Goal: Task Accomplishment & Management: Manage account settings

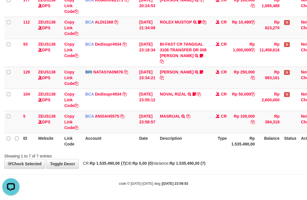
drag, startPoint x: 195, startPoint y: 143, endPoint x: 164, endPoint y: 140, distance: 31.6
click at [175, 142] on th "Description" at bounding box center [183, 141] width 52 height 16
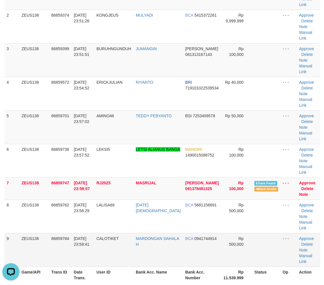
drag, startPoint x: 249, startPoint y: 210, endPoint x: 256, endPoint y: 209, distance: 7.5
click at [252, 233] on td at bounding box center [266, 250] width 28 height 34
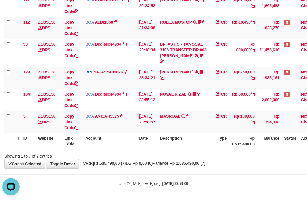
drag, startPoint x: 156, startPoint y: 140, endPoint x: 151, endPoint y: 138, distance: 5.4
click at [153, 139] on th "Date" at bounding box center [147, 141] width 21 height 16
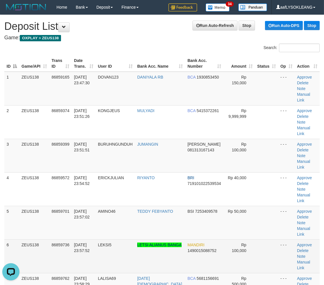
click at [244, 239] on td "Rp 100,000" at bounding box center [239, 256] width 32 height 34
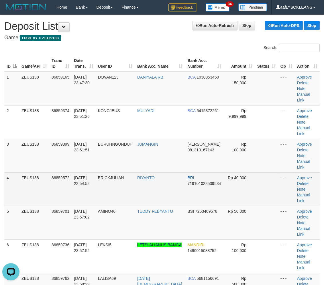
drag, startPoint x: 90, startPoint y: 168, endPoint x: 95, endPoint y: 169, distance: 4.5
click at [95, 172] on td "[DATE] 23:54:52" at bounding box center [84, 189] width 24 height 34
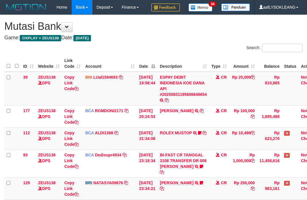
scroll to position [74, 0]
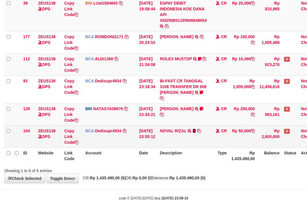
click at [196, 129] on icon at bounding box center [193, 131] width 3 height 4
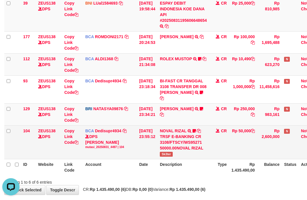
click at [168, 155] on span "Sk3ter" at bounding box center [166, 154] width 13 height 5
copy span "Sk3ter"
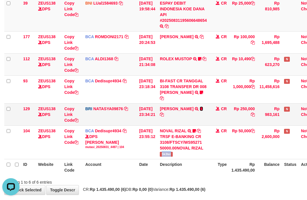
click at [203, 107] on icon at bounding box center [200, 109] width 3 height 4
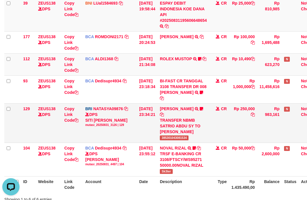
click at [172, 133] on div "TRANSFER NBMB SATRIO ABDU SY TO SITI NURLITA SAPITRI" at bounding box center [183, 125] width 47 height 17
drag, startPoint x: 235, startPoint y: 144, endPoint x: 94, endPoint y: 127, distance: 142.3
click at [231, 143] on tr "104 ZEUS138 DPS Copy Link Code BCA Dedisupr4934 DPS DEDI SUPRATMAN mutasi_20250…" at bounding box center [162, 159] width 317 height 34
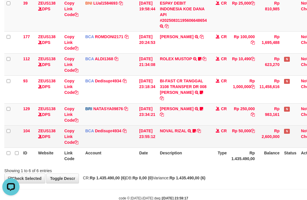
click at [135, 145] on td "BCA Dedisupr4934 DPS DEDI SUPRATMAN mutasi_20250831_4497 | 104 mutasi_20250831_…" at bounding box center [110, 136] width 54 height 22
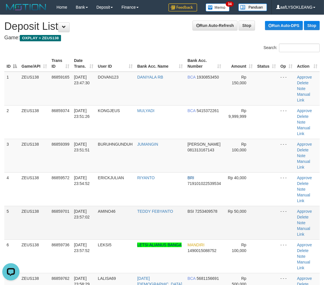
click at [179, 206] on tr "5 ZEUS138 86859701 31/08/2025 23:57:02 AMINO46 TEDDY FEBYANTO BSI 7253409578 Rp…" at bounding box center [161, 223] width 315 height 34
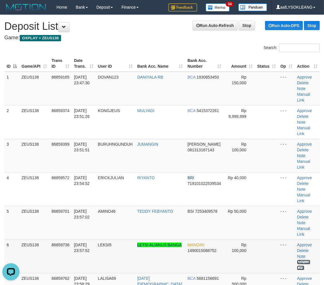
click at [308, 260] on link "Manual Link" at bounding box center [303, 265] width 13 height 10
click at [309, 260] on link "Manual Link" at bounding box center [303, 265] width 13 height 10
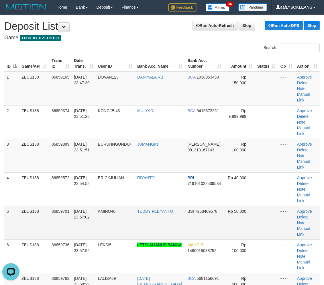
click at [214, 206] on td "BSI 7253409578" at bounding box center [204, 223] width 38 height 34
click at [242, 206] on td "Rp 50,000" at bounding box center [239, 223] width 32 height 34
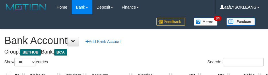
select select "***"
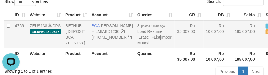
click at [203, 48] on td "Rp 10.007,00" at bounding box center [217, 34] width 29 height 28
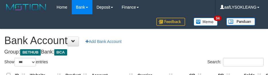
select select "***"
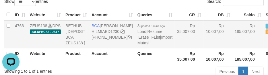
drag, startPoint x: 176, startPoint y: 54, endPoint x: 142, endPoint y: 59, distance: 34.7
click at [175, 48] on td "Rp 35.007,00" at bounding box center [188, 34] width 29 height 28
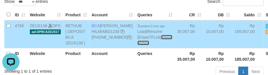
click at [137, 45] on link "Import Mutasi" at bounding box center [154, 40] width 35 height 10
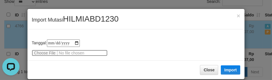
click at [44, 51] on input "file" at bounding box center [70, 53] width 76 height 6
type input "**********"
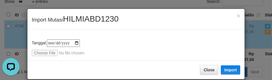
click at [217, 70] on div "Close Import" at bounding box center [136, 69] width 217 height 19
click at [225, 70] on button "Import" at bounding box center [230, 69] width 19 height 9
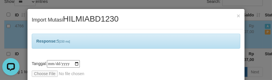
scroll to position [28, 0]
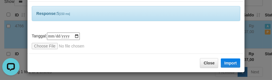
drag, startPoint x: 173, startPoint y: 40, endPoint x: 193, endPoint y: 79, distance: 44.5
click at [173, 40] on div "**********" at bounding box center [136, 40] width 209 height 17
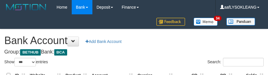
select select "***"
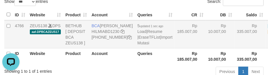
drag, startPoint x: 169, startPoint y: 52, endPoint x: 176, endPoint y: 59, distance: 9.9
click at [174, 48] on td "Rp 185.007,00" at bounding box center [189, 34] width 31 height 28
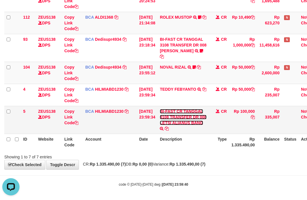
drag, startPoint x: 178, startPoint y: 123, endPoint x: 181, endPoint y: 126, distance: 4.5
click at [178, 123] on link "BI-FAST CR TANGGAL 3108 TRANSFER DR 008 LETSI ALIANUS BANG" at bounding box center [183, 117] width 47 height 16
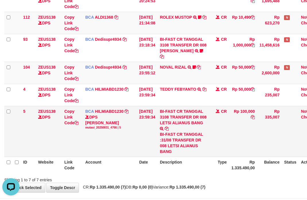
click at [173, 145] on div "BI-FAST CR TANGGAL :31/08 TRANSFER DR 008 LETSI ALIANUS BANG" at bounding box center [183, 142] width 47 height 23
copy div "LETSI"
click at [64, 109] on link "Copy Link Code" at bounding box center [71, 117] width 14 height 16
copy div "LETSI"
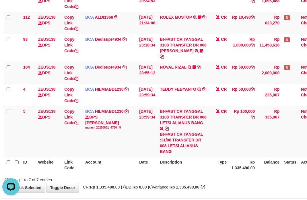
scroll to position [79, 0]
drag, startPoint x: 147, startPoint y: 150, endPoint x: 84, endPoint y: 142, distance: 63.2
click at [145, 151] on td "31/08/2025 23:59:34" at bounding box center [147, 131] width 21 height 51
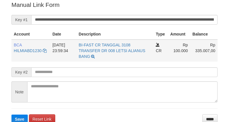
scroll to position [116, 0]
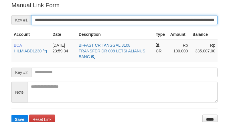
click at [162, 22] on input "**********" at bounding box center [124, 20] width 187 height 10
click at [11, 115] on button "Save" at bounding box center [19, 119] width 16 height 9
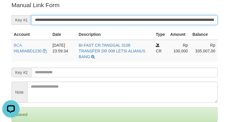
scroll to position [0, 0]
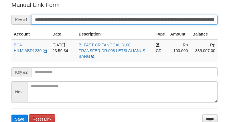
drag, startPoint x: 0, startPoint y: 0, endPoint x: 177, endPoint y: 22, distance: 178.2
click at [177, 22] on input "**********" at bounding box center [124, 20] width 187 height 10
click at [11, 115] on button "Save" at bounding box center [19, 119] width 16 height 9
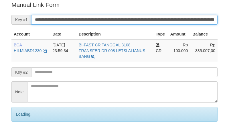
scroll to position [116, 0]
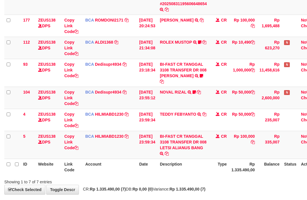
scroll to position [115, 0]
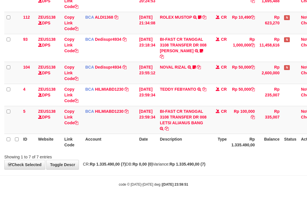
click at [131, 137] on th "Account" at bounding box center [110, 142] width 54 height 16
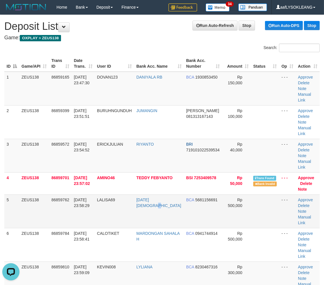
click at [148, 201] on td "[DATE][DEMOGRAPHIC_DATA]" at bounding box center [159, 211] width 50 height 34
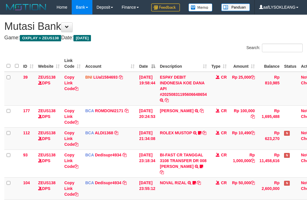
scroll to position [88, 0]
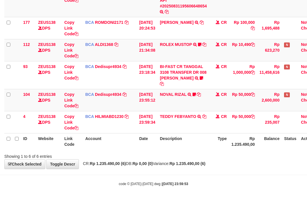
click at [148, 139] on th "Date" at bounding box center [147, 141] width 21 height 16
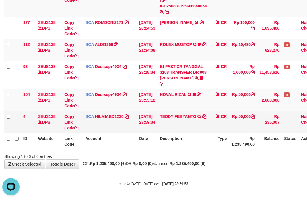
scroll to position [0, 0]
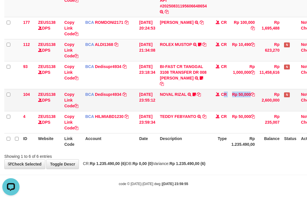
drag, startPoint x: 233, startPoint y: 103, endPoint x: 225, endPoint y: 103, distance: 8.3
click at [225, 102] on tr "104 ZEUS138 DPS Copy Link Code BCA Dedisupr4934 DPS DEDI SUPRATMAN mutasi_20250…" at bounding box center [162, 100] width 317 height 22
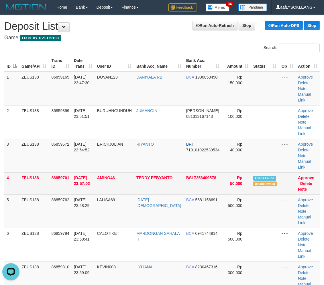
drag, startPoint x: 213, startPoint y: 167, endPoint x: 223, endPoint y: 170, distance: 9.5
click at [217, 172] on td "BSI 7253409578" at bounding box center [203, 183] width 38 height 22
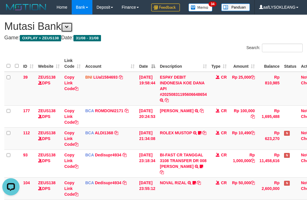
click at [69, 26] on span at bounding box center [67, 27] width 4 height 4
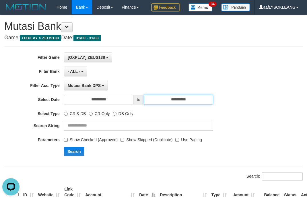
click at [188, 102] on input "**********" at bounding box center [178, 100] width 69 height 10
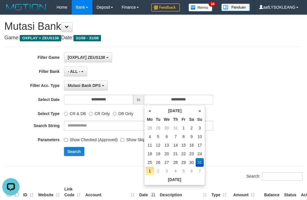
click at [149, 168] on td "1" at bounding box center [149, 170] width 9 height 9
type input "**********"
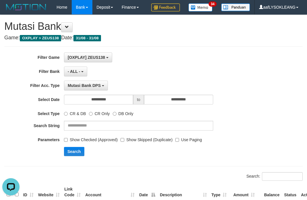
click at [235, 88] on div "**********" at bounding box center [128, 86] width 256 height 10
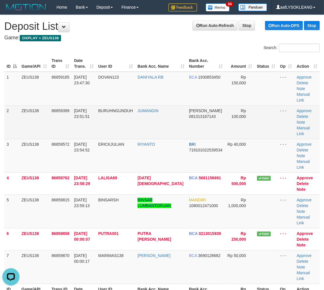
click at [160, 124] on td "JUMANGIN" at bounding box center [161, 122] width 52 height 34
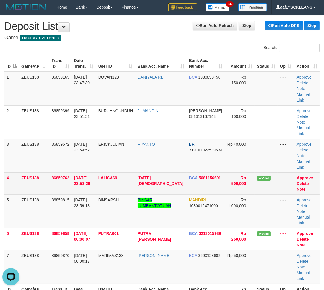
drag, startPoint x: 213, startPoint y: 155, endPoint x: 241, endPoint y: 157, distance: 27.9
click at [216, 172] on td "BCA 5681156691" at bounding box center [206, 183] width 38 height 22
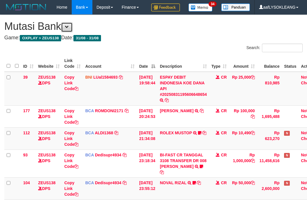
click at [70, 22] on button at bounding box center [66, 27] width 11 height 10
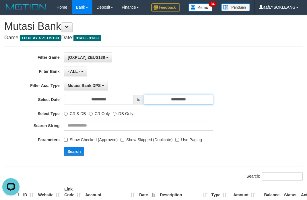
drag, startPoint x: 194, startPoint y: 98, endPoint x: 188, endPoint y: 104, distance: 8.3
click at [194, 98] on input "**********" at bounding box center [178, 100] width 69 height 10
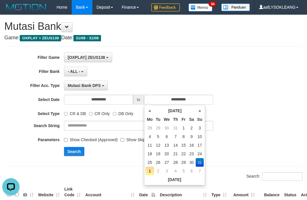
click at [148, 172] on td "1" at bounding box center [149, 170] width 9 height 9
type input "**********"
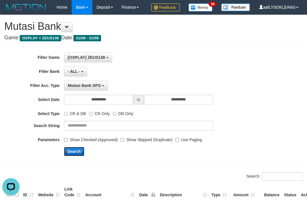
click at [76, 155] on button "Search" at bounding box center [74, 151] width 20 height 9
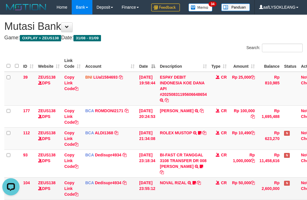
scroll to position [66, 0]
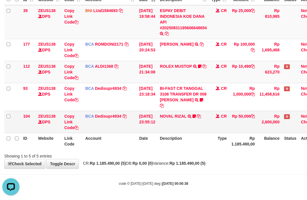
drag, startPoint x: 155, startPoint y: 122, endPoint x: 77, endPoint y: 107, distance: 79.4
click at [152, 120] on td "[DATE] 23:55:12" at bounding box center [147, 122] width 21 height 22
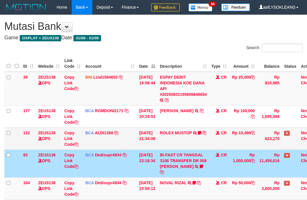
scroll to position [66, 0]
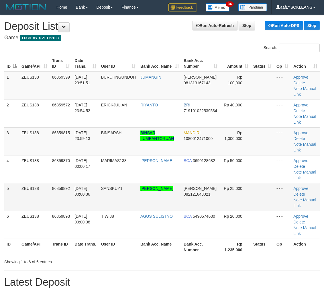
drag, startPoint x: 250, startPoint y: 189, endPoint x: 235, endPoint y: 186, distance: 15.5
click at [246, 187] on td "Rp 25,000" at bounding box center [235, 197] width 31 height 28
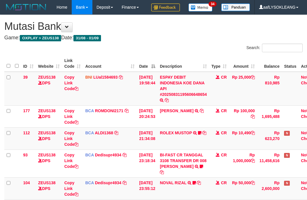
scroll to position [66, 0]
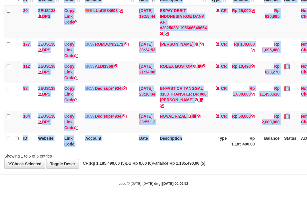
drag, startPoint x: 205, startPoint y: 148, endPoint x: 178, endPoint y: 145, distance: 26.5
click at [197, 146] on div "ID Website Link Code Account Date Description Type Amount Balance Status Action…" at bounding box center [153, 69] width 307 height 164
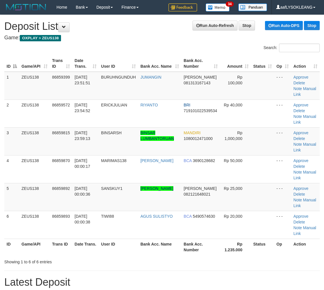
scroll to position [10, 0]
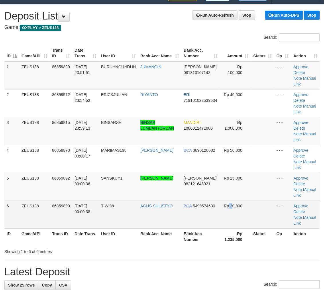
drag, startPoint x: 232, startPoint y: 216, endPoint x: 281, endPoint y: 222, distance: 49.1
click at [233, 216] on td "Rp 20,000" at bounding box center [235, 214] width 31 height 28
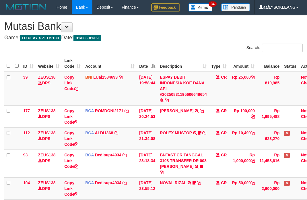
scroll to position [66, 0]
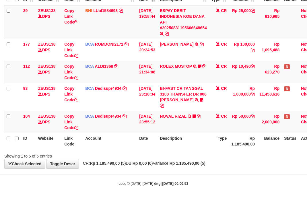
drag, startPoint x: 195, startPoint y: 172, endPoint x: 110, endPoint y: 155, distance: 86.2
click at [183, 167] on body "Toggle navigation Home Bank Account List Load By Website Group [OXPLAY] ZEUS138…" at bounding box center [153, 67] width 307 height 267
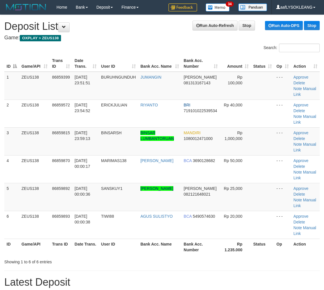
scroll to position [10, 0]
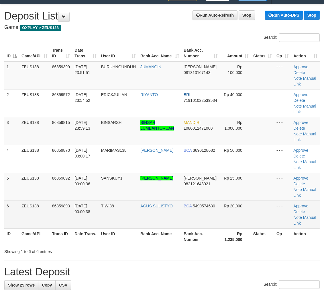
drag, startPoint x: 243, startPoint y: 219, endPoint x: 247, endPoint y: 219, distance: 4.3
click at [244, 219] on td "Rp 20,000" at bounding box center [235, 214] width 31 height 28
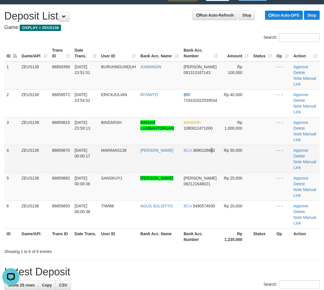
click at [210, 164] on td "BCA 3690128682" at bounding box center [200, 159] width 39 height 28
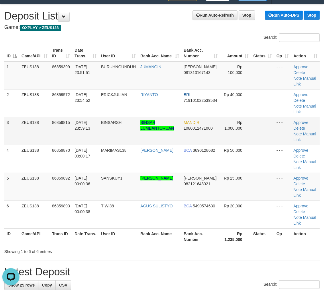
click at [221, 142] on td "Rp 1,000,000" at bounding box center [235, 131] width 31 height 28
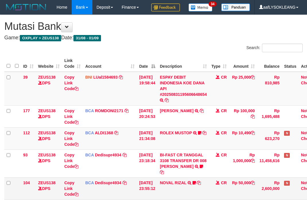
scroll to position [66, 0]
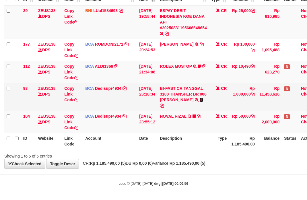
click at [199, 102] on icon at bounding box center [200, 100] width 3 height 4
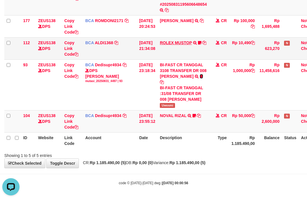
scroll to position [32, 0]
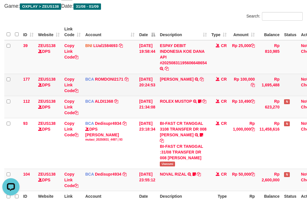
click at [168, 86] on td "ABDUL GAFUR SETORAN VIA CDM TANGGAL :31/08 31/08 WSID:Z3QA1 ABDUL GAFUR" at bounding box center [183, 85] width 52 height 22
copy link "ABDUL"
click at [177, 75] on td "ABDUL GAFUR SETORAN VIA CDM TANGGAL :31/08 31/08 WSID:Z3QA1 ABDUL GAFUR" at bounding box center [183, 85] width 52 height 22
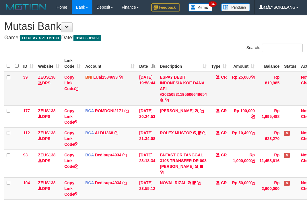
scroll to position [66, 0]
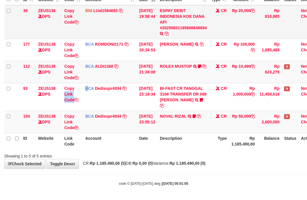
click at [81, 89] on tr "93 ZEUS138 DPS Copy Link Code BCA Dedisupr4934 DPS [PERSON_NAME] mutasi_2025083…" at bounding box center [162, 97] width 317 height 28
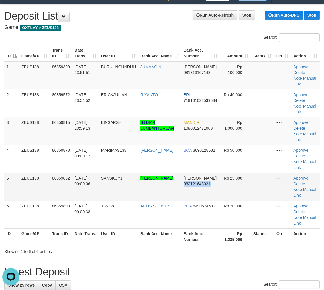
drag, startPoint x: 214, startPoint y: 179, endPoint x: 270, endPoint y: 185, distance: 55.9
click at [242, 182] on tr "5 ZEUS138 86859892 01/09/2025 00:00:36 SANSKUY1 DIMAS MASRUR MAULANA DANA 08212…" at bounding box center [161, 186] width 315 height 28
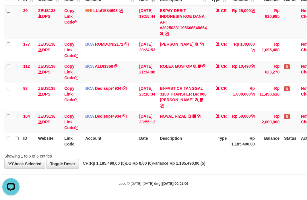
drag, startPoint x: 193, startPoint y: 177, endPoint x: 196, endPoint y: 176, distance: 3.3
click at [193, 176] on body "Toggle navigation Home Bank Account List Load By Website Group [OXPLAY] ZEUS138…" at bounding box center [153, 67] width 307 height 267
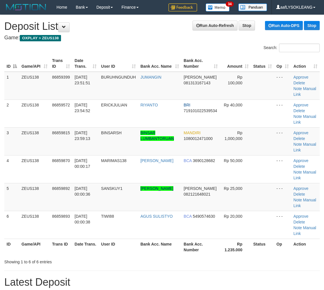
scroll to position [10, 0]
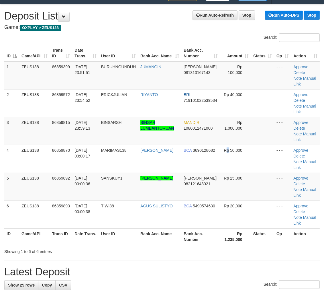
drag, startPoint x: 228, startPoint y: 167, endPoint x: 325, endPoint y: 177, distance: 97.7
click at [246, 168] on td "Rp 50,000" at bounding box center [235, 159] width 31 height 28
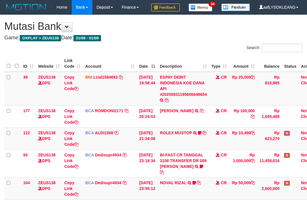
scroll to position [66, 0]
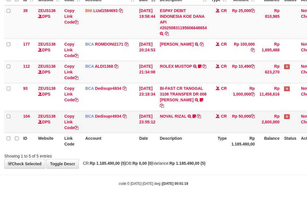
drag, startPoint x: 193, startPoint y: 138, endPoint x: 133, endPoint y: 124, distance: 61.4
click at [177, 133] on th "Description" at bounding box center [183, 141] width 52 height 16
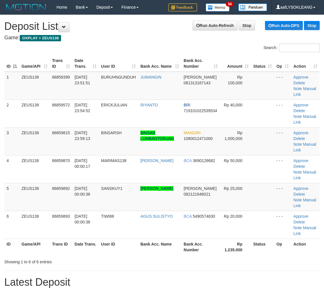
scroll to position [10, 0]
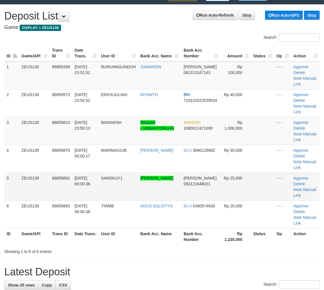
drag, startPoint x: 210, startPoint y: 173, endPoint x: 185, endPoint y: 173, distance: 25.5
click at [211, 173] on td "DANA 082121648021" at bounding box center [200, 186] width 39 height 28
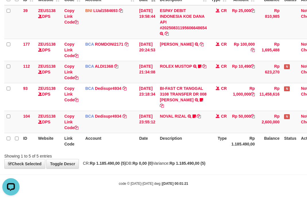
click at [136, 155] on div "Showing 1 to 5 of 5 entries" at bounding box center [153, 155] width 307 height 8
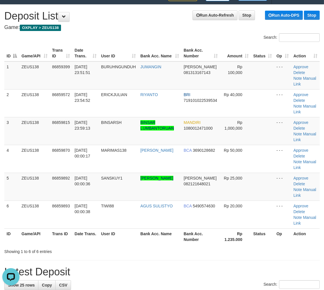
scroll to position [74, 0]
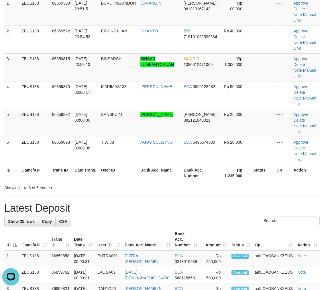
drag, startPoint x: 165, startPoint y: 188, endPoint x: 207, endPoint y: 195, distance: 43.3
click at [190, 192] on div "**********" at bounding box center [162, 164] width 324 height 446
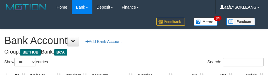
select select "***"
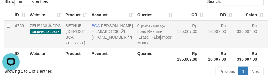
drag, startPoint x: 209, startPoint y: 48, endPoint x: 210, endPoint y: 79, distance: 31.5
click at [234, 48] on td "Rp 335.007,00" at bounding box center [249, 34] width 31 height 28
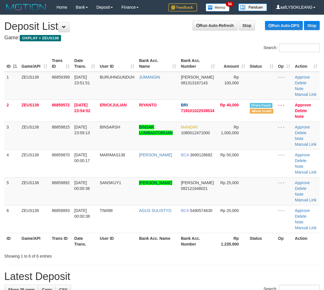
scroll to position [130, 0]
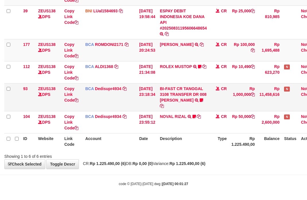
scroll to position [88, 0]
drag, startPoint x: 161, startPoint y: 105, endPoint x: 154, endPoint y: 106, distance: 6.9
click at [157, 106] on td "31/08/2025 23:18:34" at bounding box center [147, 97] width 21 height 28
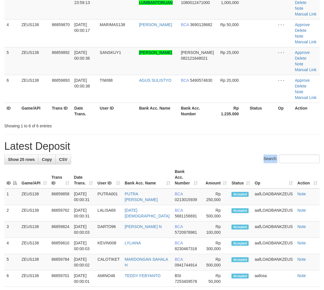
scroll to position [74, 0]
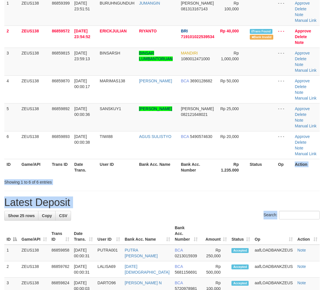
click at [324, 170] on html "Toggle navigation Home Bank Account List Load By Website Group [OXPLAY] ZEUS138…" at bounding box center [162, 169] width 324 height 486
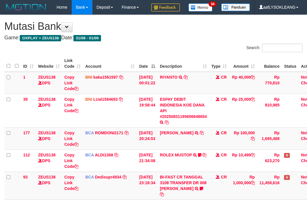
scroll to position [70, 0]
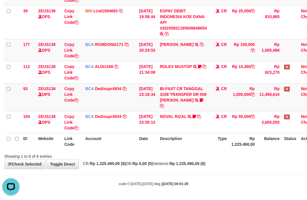
drag, startPoint x: 244, startPoint y: 140, endPoint x: 234, endPoint y: 139, distance: 10.1
click at [240, 139] on th "Rp 1.225.490,00" at bounding box center [243, 141] width 28 height 16
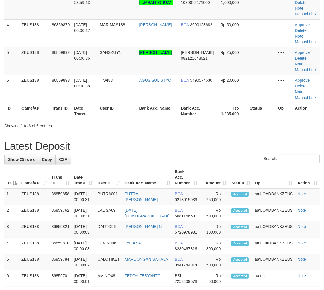
scroll to position [74, 0]
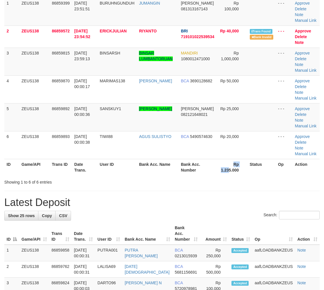
drag, startPoint x: 222, startPoint y: 165, endPoint x: 228, endPoint y: 166, distance: 6.4
click at [228, 166] on th "Rp 1.235.000" at bounding box center [232, 167] width 30 height 16
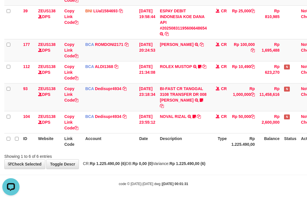
drag, startPoint x: 218, startPoint y: 121, endPoint x: 0, endPoint y: 78, distance: 222.2
click at [212, 121] on tr "104 ZEUS138 DPS Copy Link Code BCA Dedisupr4934 DPS DEDI SUPRATMAN mutasi_20250…" at bounding box center [162, 122] width 317 height 22
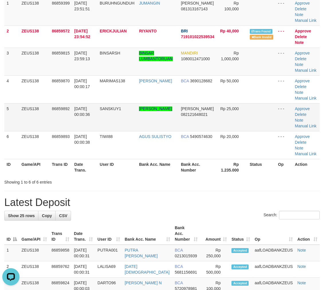
drag, startPoint x: 99, startPoint y: 118, endPoint x: 163, endPoint y: 129, distance: 64.9
click at [104, 119] on td "SANSKUY1" at bounding box center [116, 117] width 39 height 28
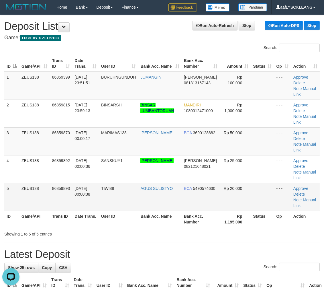
drag, startPoint x: 246, startPoint y: 191, endPoint x: 287, endPoint y: 203, distance: 42.7
click at [284, 202] on tr "5 ZEUS138 86859893 01/09/2025 00:00:38 TIWI88 AGUS SULISTYO BCA 5490574630 Rp 2…" at bounding box center [161, 197] width 315 height 28
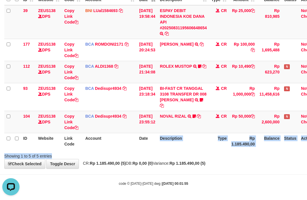
drag, startPoint x: 155, startPoint y: 151, endPoint x: 136, endPoint y: 138, distance: 23.4
click at [152, 140] on div "Search: ID Website Link Code Account Date Description Type Amount Balance Statu…" at bounding box center [153, 68] width 298 height 182
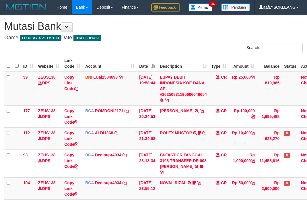
scroll to position [66, 0]
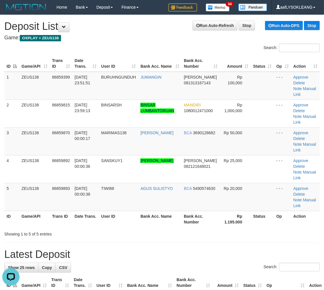
drag, startPoint x: 212, startPoint y: 147, endPoint x: 328, endPoint y: 171, distance: 117.9
click at [237, 150] on tr "3 ZEUS138 86859870 01/09/2025 00:00:17 MARIMAS138 DINA DAMAYANTI BCA 3690128682…" at bounding box center [161, 141] width 315 height 28
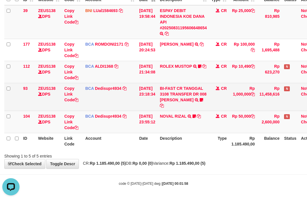
click at [107, 103] on td "BCA Dedisupr4934 DPS DEDI SUPRATMAN mutasi_20250831_4497 | 93 mutasi_20250831_4…" at bounding box center [110, 97] width 54 height 28
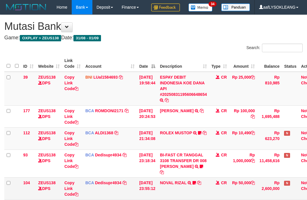
scroll to position [66, 0]
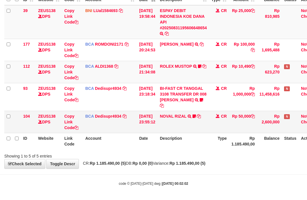
click at [164, 120] on td "NOVAL RIZAL TRSF E-BANKING CR 3108/FTSCY/WS95271 50000.00NOVAL RIZAL Sk3ter" at bounding box center [183, 122] width 52 height 22
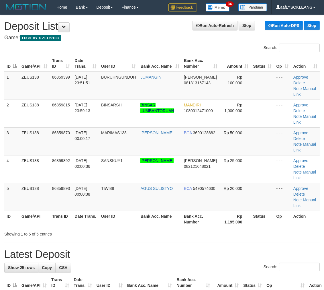
click at [267, 215] on th "Status" at bounding box center [262, 219] width 23 height 16
drag, startPoint x: 262, startPoint y: 215, endPoint x: 273, endPoint y: 217, distance: 11.9
click at [262, 214] on th "Status" at bounding box center [262, 219] width 23 height 16
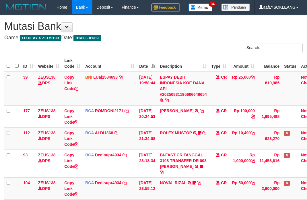
scroll to position [66, 0]
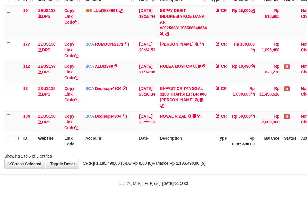
drag, startPoint x: 72, startPoint y: 136, endPoint x: 61, endPoint y: 135, distance: 10.5
click at [62, 135] on th "Link Code" at bounding box center [72, 141] width 21 height 16
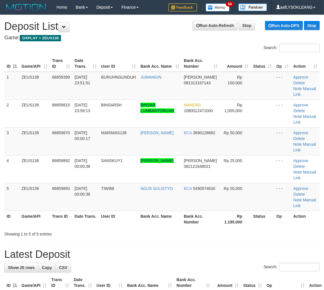
click at [248, 197] on td "Rp 20,000" at bounding box center [235, 197] width 31 height 28
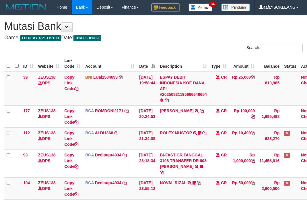
scroll to position [66, 0]
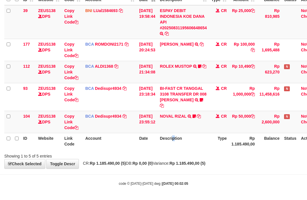
click at [175, 139] on th "Description" at bounding box center [183, 141] width 52 height 16
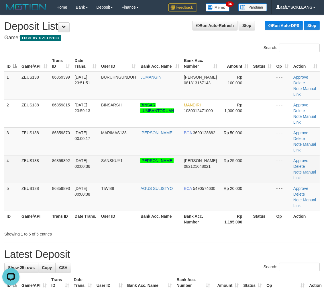
click at [262, 157] on td at bounding box center [262, 169] width 23 height 28
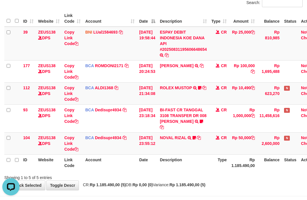
click at [216, 163] on th "Type" at bounding box center [219, 162] width 20 height 16
drag, startPoint x: 201, startPoint y: 163, endPoint x: 191, endPoint y: 168, distance: 11.0
click at [197, 162] on th "Description" at bounding box center [183, 162] width 52 height 16
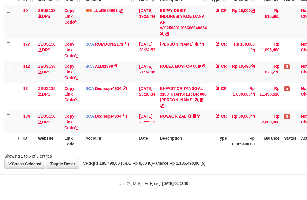
drag, startPoint x: 163, startPoint y: 144, endPoint x: 112, endPoint y: 135, distance: 51.8
click at [156, 142] on tr "ID Website Link Code Account Date Description Type Rp 1.185.490,00 Balance Stat…" at bounding box center [162, 141] width 317 height 16
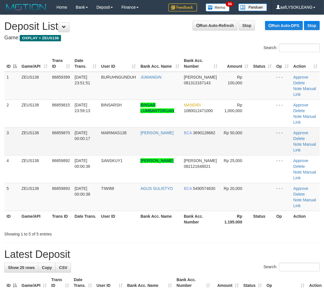
drag, startPoint x: 256, startPoint y: 138, endPoint x: 275, endPoint y: 150, distance: 22.4
click at [259, 142] on td at bounding box center [262, 141] width 23 height 28
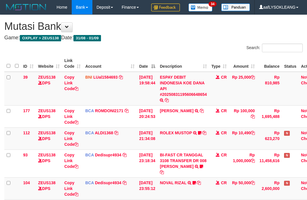
scroll to position [66, 0]
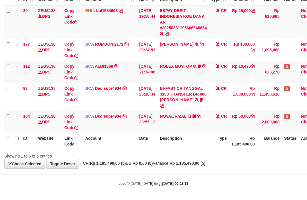
drag, startPoint x: 118, startPoint y: 151, endPoint x: 108, endPoint y: 138, distance: 16.2
click at [115, 153] on div "Showing 1 to 5 of 5 entries" at bounding box center [64, 155] width 128 height 8
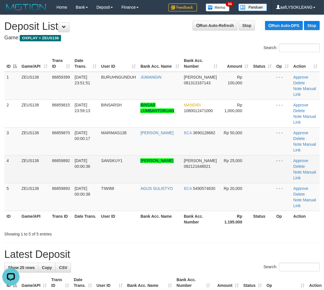
click at [264, 160] on td at bounding box center [262, 169] width 23 height 28
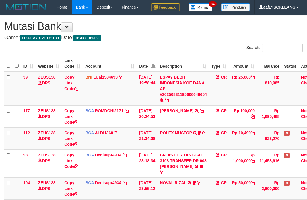
scroll to position [66, 0]
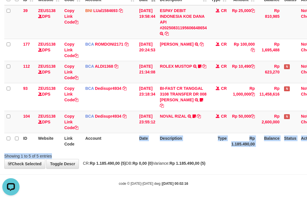
drag, startPoint x: 127, startPoint y: 150, endPoint x: 54, endPoint y: 136, distance: 74.6
click at [119, 146] on div "Search: ID Website Link Code Account Date Description Type Amount Balance Statu…" at bounding box center [153, 68] width 298 height 182
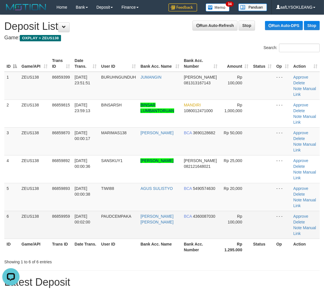
click at [251, 213] on td at bounding box center [262, 225] width 23 height 28
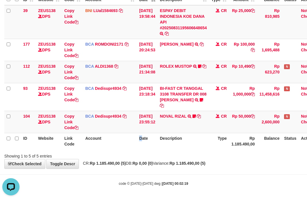
drag, startPoint x: 141, startPoint y: 147, endPoint x: 76, endPoint y: 142, distance: 64.4
click at [135, 147] on tr "ID Website Link Code Account Date Description Type Rp 1.185.490,00 Balance Stat…" at bounding box center [162, 141] width 317 height 16
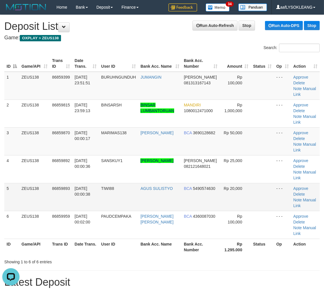
click at [223, 203] on td "Rp 20,000" at bounding box center [235, 197] width 31 height 28
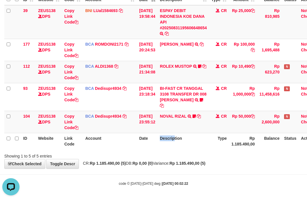
drag, startPoint x: 178, startPoint y: 147, endPoint x: 1, endPoint y: 132, distance: 177.7
click at [156, 142] on tr "ID Website Link Code Account Date Description Type Rp 1.185.490,00 Balance Stat…" at bounding box center [162, 141] width 317 height 16
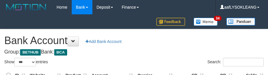
select select "***"
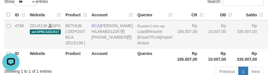
drag, startPoint x: 184, startPoint y: 47, endPoint x: 175, endPoint y: 48, distance: 9.0
click at [175, 48] on tr "4766 ZEUS138 DPS aaf-DPBCAZEUS17 BETHUB [ DEPOSIT BCA ZEUS138 ] BCA HILMI ABDIL…" at bounding box center [151, 34] width 295 height 28
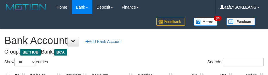
select select "***"
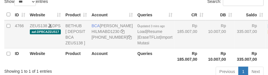
drag, startPoint x: 0, startPoint y: 0, endPoint x: 181, endPoint y: 52, distance: 188.3
click at [206, 48] on td "Rp 10.007,00" at bounding box center [220, 34] width 29 height 28
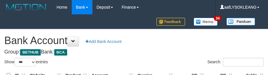
select select "***"
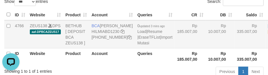
drag, startPoint x: 187, startPoint y: 41, endPoint x: 183, endPoint y: 41, distance: 3.2
click at [206, 41] on td "Rp 10.007,00" at bounding box center [220, 34] width 29 height 28
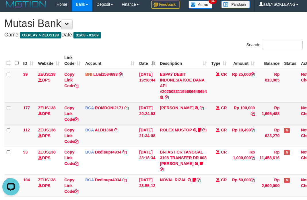
scroll to position [66, 0]
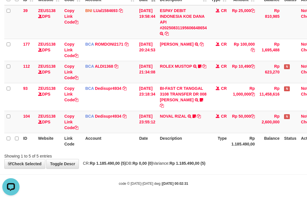
click at [175, 149] on div "ID Website Link Code Account Date Description Type Amount Balance Status Action…" at bounding box center [153, 69] width 307 height 164
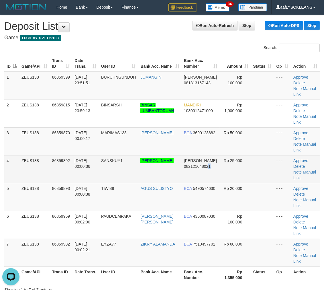
drag, startPoint x: 213, startPoint y: 180, endPoint x: 219, endPoint y: 173, distance: 9.4
click at [214, 180] on td "DANA 082121648021" at bounding box center [201, 169] width 38 height 28
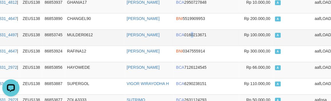
drag, startPoint x: 193, startPoint y: 29, endPoint x: 196, endPoint y: 30, distance: 3.3
click at [195, 30] on td "BCA 0160213671" at bounding box center [207, 38] width 66 height 16
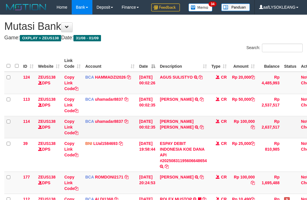
scroll to position [74, 0]
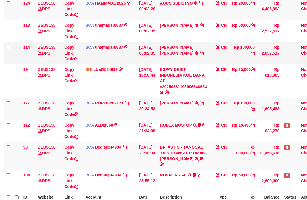
click at [173, 55] on td "AGUNG LAKSONO SURY TRSF E-BANKING CR 0109/FTSCY/WS95031 100000.00AGUNG LAKSONO …" at bounding box center [183, 53] width 52 height 22
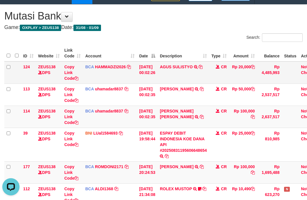
scroll to position [0, 0]
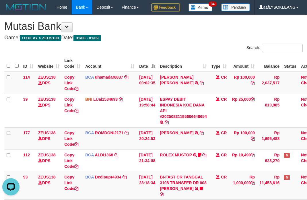
scroll to position [88, 0]
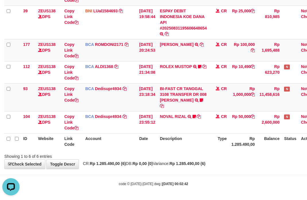
drag, startPoint x: 213, startPoint y: 137, endPoint x: 210, endPoint y: 138, distance: 3.5
click at [210, 138] on tr "ID Website Link Code Account Date Description Type Rp 1.285.490,00 Balance Stat…" at bounding box center [162, 141] width 317 height 16
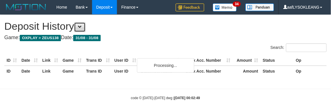
click at [82, 29] on button at bounding box center [79, 27] width 11 height 10
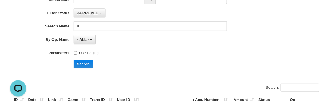
scroll to position [33, 0]
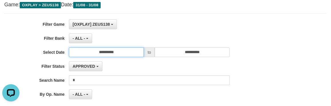
click at [130, 52] on input "**********" at bounding box center [106, 53] width 75 height 10
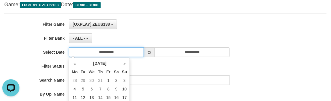
scroll to position [54, 0]
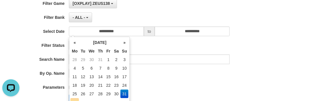
click at [76, 99] on td "1" at bounding box center [74, 103] width 9 height 9
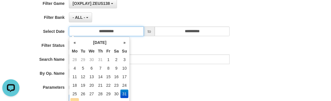
type input "**********"
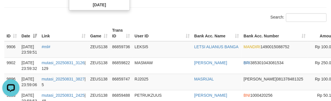
scroll to position [107, 0]
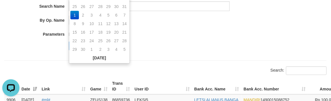
click at [208, 25] on div "**********" at bounding box center [138, 0] width 276 height 110
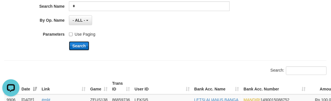
drag, startPoint x: 80, startPoint y: 45, endPoint x: 109, endPoint y: 105, distance: 67.1
click at [80, 46] on button "Search" at bounding box center [79, 46] width 20 height 9
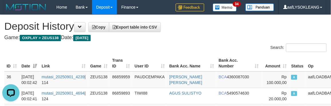
click at [219, 25] on h1 "Deposit History Copy Export table into CSV" at bounding box center [165, 26] width 323 height 11
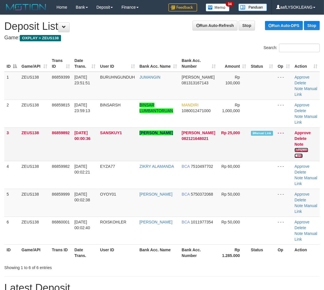
click at [303, 149] on link "Manual Link" at bounding box center [302, 153] width 14 height 10
drag, startPoint x: 262, startPoint y: 164, endPoint x: 328, endPoint y: 164, distance: 66.5
click at [264, 165] on td at bounding box center [262, 175] width 27 height 28
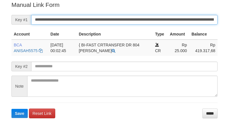
click at [173, 21] on input "**********" at bounding box center [124, 20] width 187 height 10
click at [11, 109] on button "Save" at bounding box center [19, 113] width 16 height 9
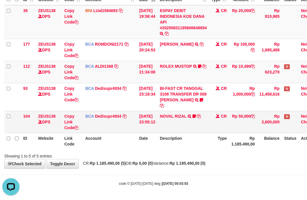
click at [170, 119] on td "NOVAL RIZAL TRSF E-BANKING CR 3108/FTSCY/WS95271 50000.00NOVAL RIZAL Sk3ter" at bounding box center [183, 122] width 52 height 22
click at [170, 120] on td "NOVAL RIZAL TRSF E-BANKING CR 3108/FTSCY/WS95271 50000.00NOVAL RIZAL Sk3ter" at bounding box center [183, 122] width 52 height 22
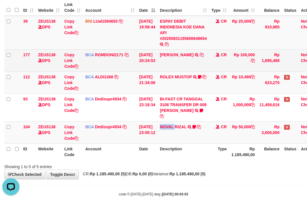
scroll to position [45, 0]
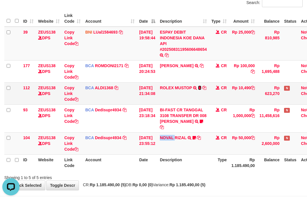
click at [201, 87] on icon at bounding box center [199, 88] width 3 height 4
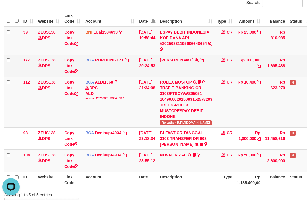
drag, startPoint x: 225, startPoint y: 59, endPoint x: 222, endPoint y: 59, distance: 3.4
click at [214, 59] on td "ABDUL GAFUR SETORAN VIA CDM TANGGAL :31/08 31/08 WSID:Z3QA1 ABDUL GAFUR" at bounding box center [185, 65] width 57 height 22
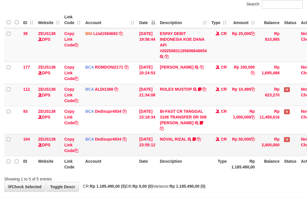
scroll to position [66, 0]
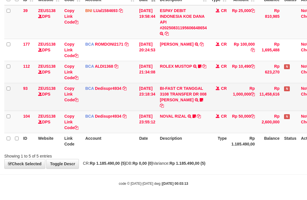
click at [216, 103] on td "CR" at bounding box center [219, 97] width 20 height 28
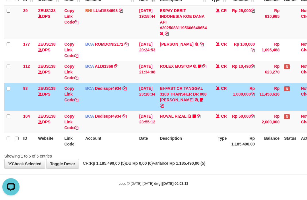
scroll to position [0, 0]
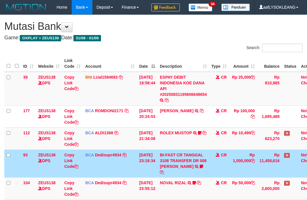
scroll to position [66, 0]
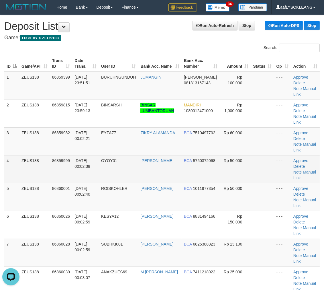
drag, startPoint x: 229, startPoint y: 164, endPoint x: 319, endPoint y: 181, distance: 91.6
click at [229, 164] on td "Rp 50,000" at bounding box center [235, 169] width 31 height 28
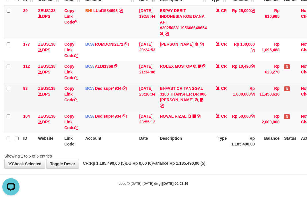
drag, startPoint x: 191, startPoint y: 104, endPoint x: 77, endPoint y: 91, distance: 114.9
click at [190, 104] on td "BI-FAST CR TANGGAL 3108 TRANSFER DR 008 [PERSON_NAME] BI-FAST CR TANGGAL :31/08…" at bounding box center [183, 97] width 52 height 28
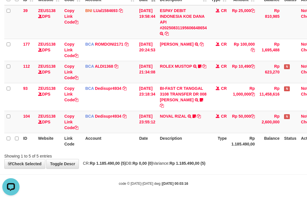
click at [229, 140] on th "Type" at bounding box center [219, 141] width 20 height 16
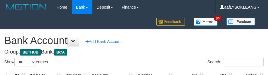
select select "***"
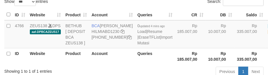
drag, startPoint x: 197, startPoint y: 46, endPoint x: 203, endPoint y: 77, distance: 31.0
click at [206, 48] on td "Rp 10.007,00" at bounding box center [220, 34] width 29 height 28
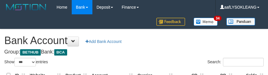
select select "***"
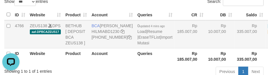
drag, startPoint x: 175, startPoint y: 48, endPoint x: 137, endPoint y: 64, distance: 41.6
click at [175, 48] on td "Rp 185.007,00" at bounding box center [189, 34] width 31 height 28
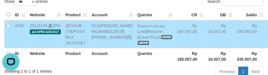
click at [137, 45] on link "Import Mutasi" at bounding box center [154, 40] width 35 height 10
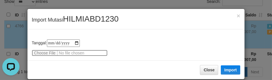
click at [48, 50] on input "file" at bounding box center [70, 53] width 76 height 6
type input "**********"
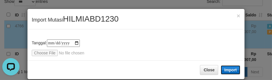
click at [221, 67] on button "Import" at bounding box center [230, 69] width 19 height 9
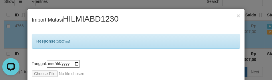
scroll to position [28, 0]
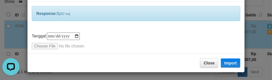
click at [171, 42] on div "**********" at bounding box center [136, 40] width 209 height 17
click at [170, 42] on div "**********" at bounding box center [136, 40] width 209 height 17
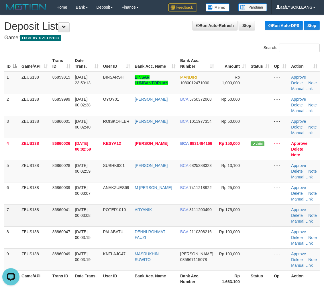
drag, startPoint x: 175, startPoint y: 205, endPoint x: 178, endPoint y: 205, distance: 3.3
click at [178, 205] on td "ARYANIK" at bounding box center [155, 215] width 46 height 22
click at [219, 167] on td "Rp 13,100" at bounding box center [232, 171] width 32 height 22
drag, startPoint x: 256, startPoint y: 189, endPoint x: 328, endPoint y: 197, distance: 72.9
click at [264, 191] on td at bounding box center [259, 193] width 23 height 22
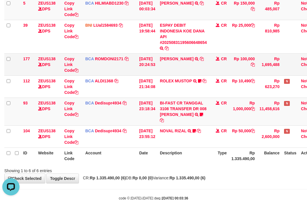
scroll to position [21, 0]
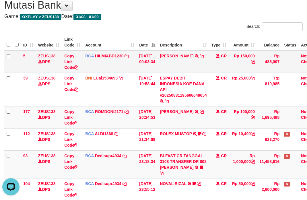
click at [170, 64] on td "[PERSON_NAME] TRSF E-BANKING CR 0109/FTSCY/WS95031 150000.00[PERSON_NAME]" at bounding box center [183, 61] width 52 height 22
click at [170, 64] on td "ARI KURNIAWAN TRSF E-BANKING CR 0109/FTSCY/WS95031 150000.00ARI KURNIAWAN" at bounding box center [183, 61] width 52 height 22
click at [188, 62] on td "ARI KURNIAWAN TRSF E-BANKING CR 0109/FTSCY/WS95031 150000.00ARI KURNIAWAN" at bounding box center [183, 61] width 52 height 22
click at [187, 62] on td "ARI KURNIAWAN TRSF E-BANKING CR 0109/FTSCY/WS95031 150000.00ARI KURNIAWAN" at bounding box center [183, 61] width 52 height 22
copy td "KURNIAWAN"
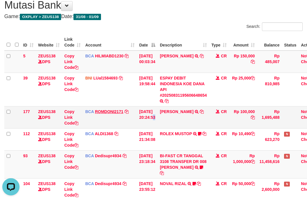
drag, startPoint x: 156, startPoint y: 107, endPoint x: 110, endPoint y: 109, distance: 45.9
click at [150, 108] on td "[DATE] 20:24:53" at bounding box center [147, 117] width 21 height 22
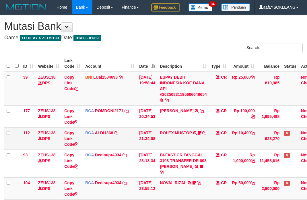
scroll to position [32, 0]
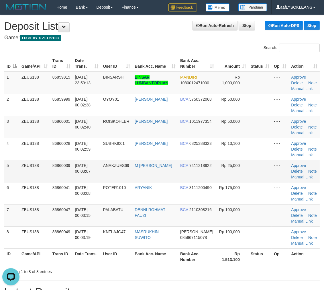
click at [260, 178] on td at bounding box center [259, 171] width 23 height 22
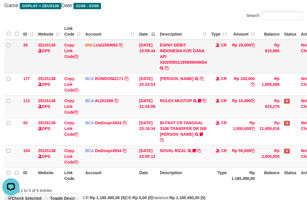
click at [229, 62] on td "CR" at bounding box center [219, 57] width 20 height 34
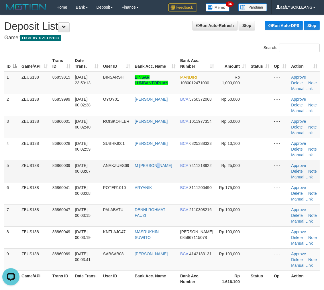
drag, startPoint x: 157, startPoint y: 174, endPoint x: 164, endPoint y: 173, distance: 7.8
click at [161, 174] on td "M FADHLI ROBBI" at bounding box center [155, 171] width 46 height 22
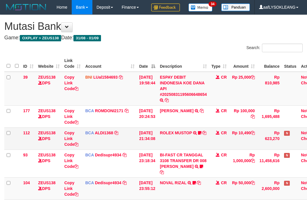
scroll to position [66, 0]
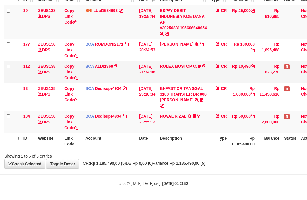
click at [225, 68] on td "CR" at bounding box center [219, 72] width 20 height 22
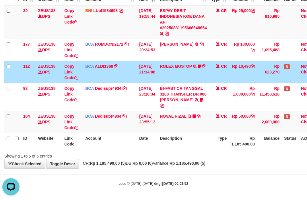
scroll to position [45, 0]
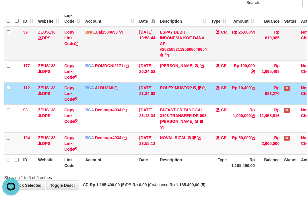
drag, startPoint x: 240, startPoint y: 55, endPoint x: 70, endPoint y: 54, distance: 169.9
click at [237, 54] on td "Rp 25,000" at bounding box center [243, 44] width 28 height 34
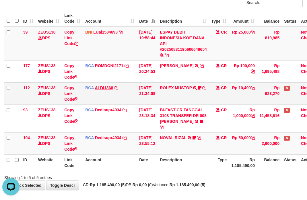
drag, startPoint x: 120, startPoint y: 87, endPoint x: 110, endPoint y: 85, distance: 9.7
click at [119, 86] on td "BCA ALDI1368 DPS ALDI mutasi_20250831_3354 | 112 mutasi_20250831_3354 | 112" at bounding box center [110, 93] width 54 height 22
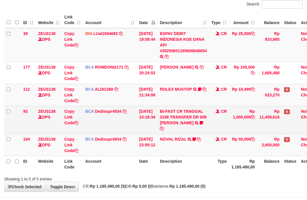
scroll to position [45, 0]
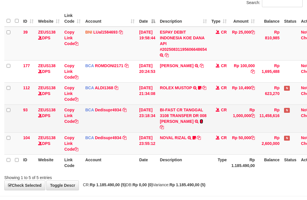
click at [199, 123] on icon at bounding box center [200, 121] width 3 height 4
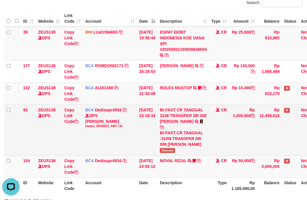
scroll to position [0, 0]
drag, startPoint x: 213, startPoint y: 142, endPoint x: 213, endPoint y: 139, distance: 3.2
click at [214, 139] on td "CR" at bounding box center [219, 129] width 20 height 51
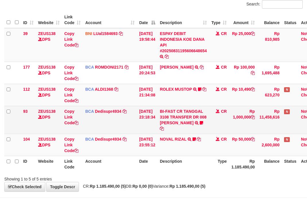
scroll to position [45, 0]
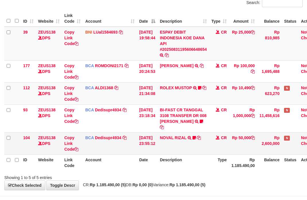
drag, startPoint x: 190, startPoint y: 155, endPoint x: 186, endPoint y: 152, distance: 4.8
click at [187, 153] on table "ID Website Link Code Account Date Description Type Amount Balance Status Action…" at bounding box center [162, 90] width 317 height 160
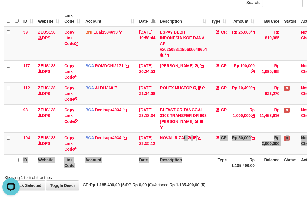
scroll to position [0, 0]
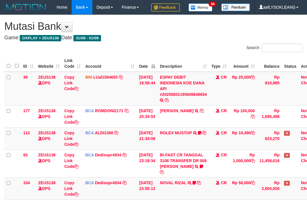
scroll to position [66, 0]
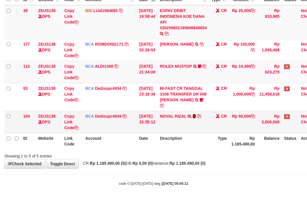
click at [196, 115] on icon at bounding box center [193, 116] width 3 height 4
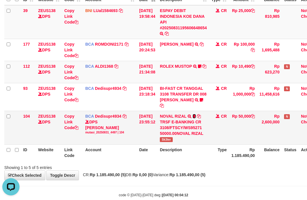
scroll to position [0, 0]
click at [168, 139] on span "Sk3ter" at bounding box center [166, 139] width 13 height 5
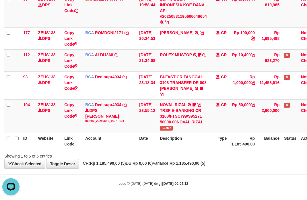
drag, startPoint x: 144, startPoint y: 154, endPoint x: 4, endPoint y: 135, distance: 141.7
click at [142, 153] on div "Showing 1 to 5 of 5 entries" at bounding box center [153, 155] width 307 height 8
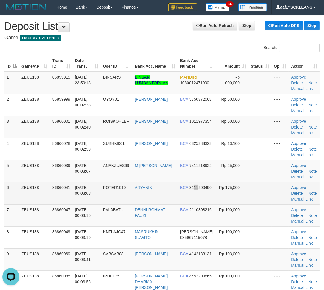
click at [196, 192] on td "BCA 3111200490" at bounding box center [197, 193] width 38 height 22
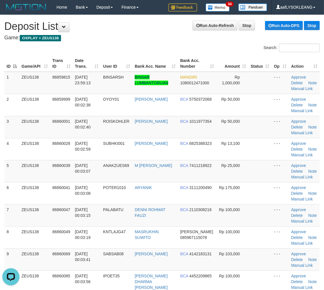
drag, startPoint x: 254, startPoint y: 205, endPoint x: 326, endPoint y: 218, distance: 73.2
click at [293, 211] on tr "7 ZEUS138 86860047 01/09/2025 00:03:15 PALABATU DENNI ROHMAT FAUZI BCA 21103082…" at bounding box center [161, 215] width 315 height 22
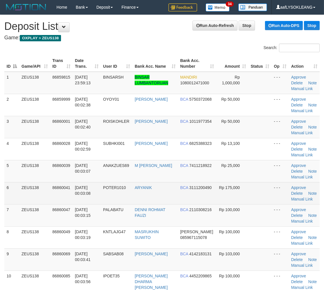
drag, startPoint x: 250, startPoint y: 193, endPoint x: 273, endPoint y: 193, distance: 23.2
click at [256, 191] on td at bounding box center [259, 193] width 23 height 22
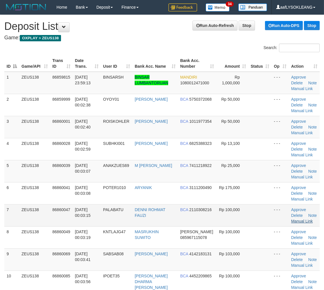
scroll to position [10, 0]
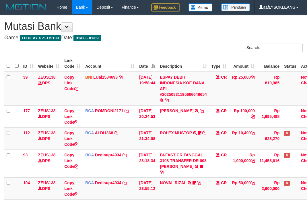
scroll to position [53, 0]
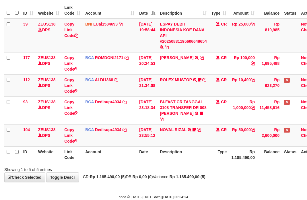
click at [184, 146] on th "Description" at bounding box center [183, 154] width 52 height 16
drag, startPoint x: 181, startPoint y: 146, endPoint x: 178, endPoint y: 145, distance: 3.2
click at [180, 146] on th "Description" at bounding box center [183, 154] width 52 height 16
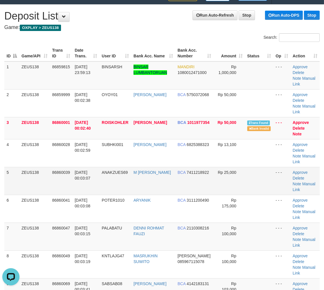
click at [259, 175] on td at bounding box center [259, 181] width 28 height 28
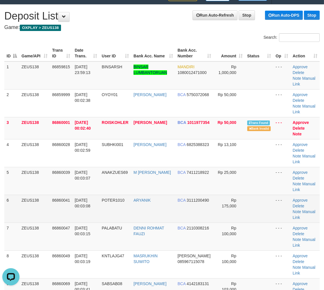
click at [192, 209] on td "BCA 3111200490" at bounding box center [194, 209] width 38 height 28
click at [197, 201] on td "BCA 3111200490" at bounding box center [194, 209] width 38 height 28
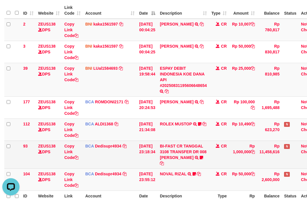
scroll to position [111, 0]
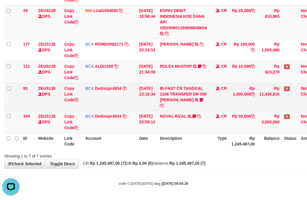
click at [219, 95] on td "CR" at bounding box center [219, 97] width 20 height 28
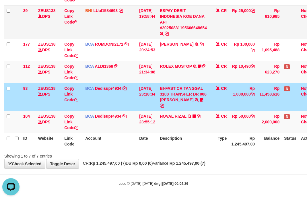
scroll to position [36, 0]
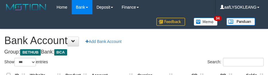
select select "***"
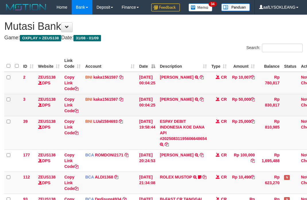
click at [175, 95] on td "AHMAD ROISUL FAHMI TRANSFER DARI AHMAD ROISUL FAHMI" at bounding box center [183, 105] width 52 height 22
click at [185, 95] on td "AHMAD ROISUL FAHMI TRANSFER DARI AHMAD ROISUL FAHMI" at bounding box center [183, 105] width 52 height 22
copy link "ROISUL"
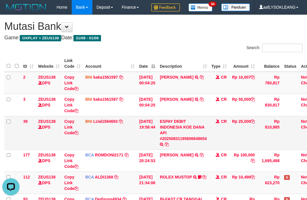
click at [209, 116] on td "ESPAY DEBIT INDONESIA KOE DANA API #20250831195606648654 TRANSFER DARI ESPAY DE…" at bounding box center [183, 133] width 52 height 34
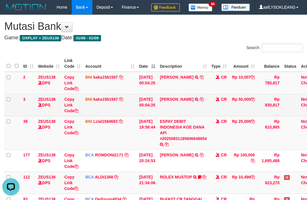
click at [209, 113] on td "AHMAD ROISUL FAHMI TRANSFER DARI AHMAD ROISUL FAHMI" at bounding box center [183, 105] width 52 height 22
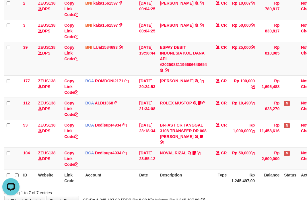
scroll to position [111, 0]
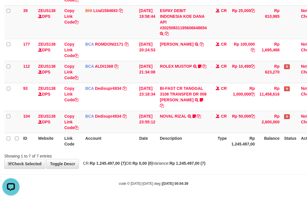
drag, startPoint x: 202, startPoint y: 147, endPoint x: 1, endPoint y: 121, distance: 202.5
click at [199, 146] on th "Description" at bounding box center [183, 141] width 52 height 16
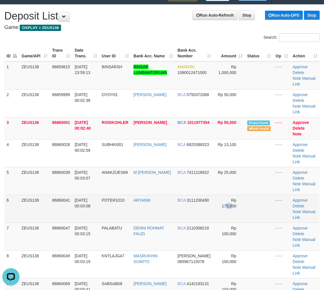
drag, startPoint x: 230, startPoint y: 205, endPoint x: 235, endPoint y: 205, distance: 4.9
click at [225, 205] on span "Rp 175,000" at bounding box center [229, 203] width 15 height 10
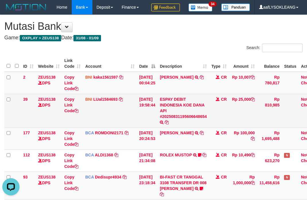
click at [235, 117] on td "Rp 25,000" at bounding box center [243, 111] width 28 height 34
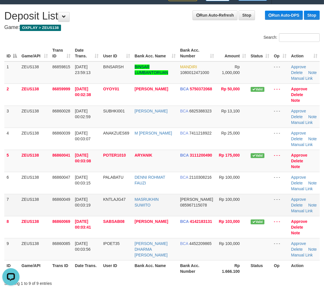
click at [264, 194] on td at bounding box center [259, 205] width 23 height 22
click at [223, 194] on td "Rp 100,000" at bounding box center [232, 205] width 32 height 22
click at [304, 208] on link "Manual Link" at bounding box center [302, 210] width 22 height 5
drag, startPoint x: 305, startPoint y: 198, endPoint x: 231, endPoint y: 191, distance: 74.5
click at [305, 208] on link "Manual Link" at bounding box center [302, 210] width 22 height 5
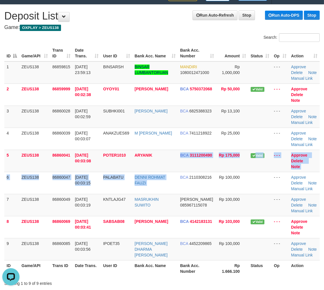
drag, startPoint x: 195, startPoint y: 163, endPoint x: 328, endPoint y: 191, distance: 136.4
click at [255, 176] on tbody "1 ZEUS138 86859815 31/08/2025 23:59:13 BINSARSH BINSAR LUMBANTORUAN MANDIRI 108…" at bounding box center [161, 160] width 315 height 199
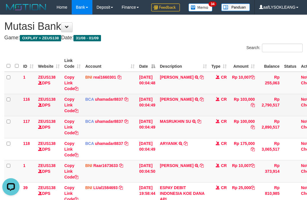
click at [174, 110] on td "[PERSON_NAME] TRSF E-BANKING CR 0109/FTSCY/WS95271 103000.00[PERSON_NAME]" at bounding box center [183, 105] width 52 height 22
click at [174, 110] on td "SABRINA AGNA TRSF E-BANKING CR 0109/FTSCY/WS95271 103000.00SABRINA AGNA" at bounding box center [183, 105] width 52 height 22
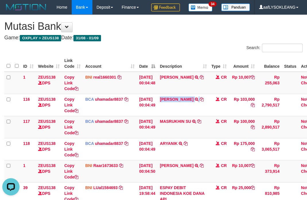
copy td "SABRINA AGNA"
click at [176, 125] on td "MASRUKHIN SU TRSF E-BANKING CR 0109/FTSCY/WS95051 100000.002025090149438693 TRF…" at bounding box center [183, 127] width 52 height 22
copy td "MASRUKHIN SU"
drag, startPoint x: 176, startPoint y: 125, endPoint x: 0, endPoint y: 103, distance: 176.8
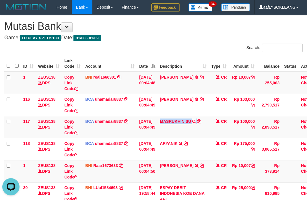
click at [175, 125] on td "MASRUKHIN SU TRSF E-BANKING CR 0109/FTSCY/WS95051 100000.002025090149438693 TRF…" at bounding box center [183, 127] width 52 height 22
click at [64, 119] on link "Copy Link Code" at bounding box center [71, 127] width 14 height 16
copy td "MASRUKHIN SU"
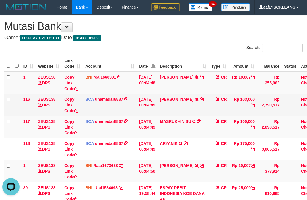
click at [69, 107] on td "Copy Link Code" at bounding box center [72, 105] width 21 height 22
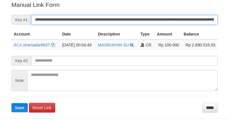
click at [11, 103] on button "Save" at bounding box center [19, 107] width 16 height 9
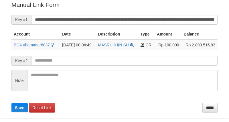
click at [191, 26] on form "**********" at bounding box center [114, 57] width 206 height 112
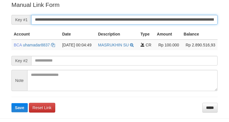
scroll to position [116, 0]
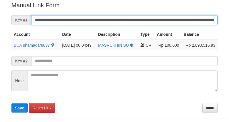
click at [11, 103] on button "Save" at bounding box center [19, 107] width 16 height 9
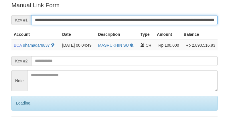
click at [199, 19] on input "**********" at bounding box center [124, 20] width 187 height 10
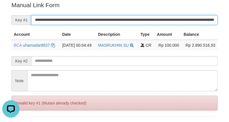
scroll to position [0, 0]
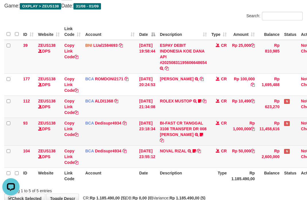
scroll to position [66, 0]
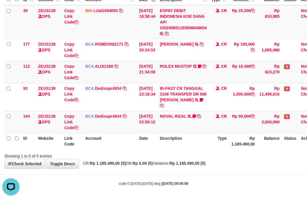
drag, startPoint x: 193, startPoint y: 141, endPoint x: 190, endPoint y: 141, distance: 2.9
click at [190, 141] on th "Description" at bounding box center [183, 141] width 52 height 16
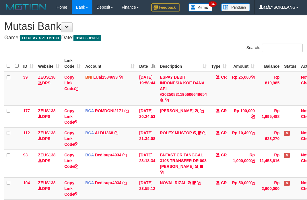
scroll to position [66, 0]
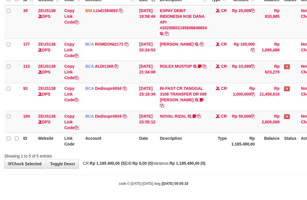
click at [194, 133] on th "Description" at bounding box center [183, 141] width 52 height 16
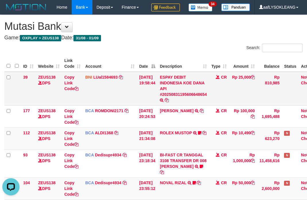
click at [242, 84] on td "Rp 25,000" at bounding box center [243, 89] width 28 height 34
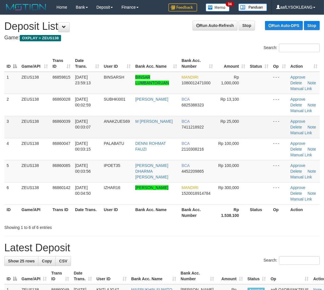
drag, startPoint x: 247, startPoint y: 118, endPoint x: 301, endPoint y: 135, distance: 56.5
click at [251, 119] on tr "3 ZEUS138 86860039 01/09/2025 00:03:07 ANAKZUES69 M FADHLI ROBBI BCA 7411218922…" at bounding box center [161, 127] width 315 height 22
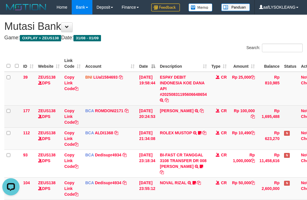
click at [248, 111] on td "Rp 100,000" at bounding box center [243, 116] width 28 height 22
copy td "100,000"
click at [188, 119] on td "ABDUL GAFUR SETORAN VIA CDM TANGGAL :31/08 31/08 WSID:Z3QA1 ABDUL GAFUR" at bounding box center [183, 116] width 52 height 22
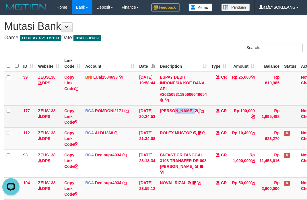
copy td "GAFUR"
click at [171, 116] on td "ABDUL GAFUR SETORAN VIA CDM TANGGAL :31/08 31/08 WSID:Z3QA1 ABDUL GAFUR" at bounding box center [183, 116] width 52 height 22
copy link "ABDUL"
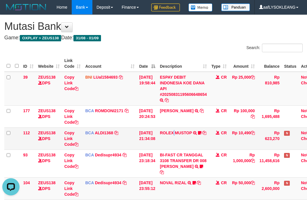
drag, startPoint x: 180, startPoint y: 137, endPoint x: 170, endPoint y: 136, distance: 10.4
click at [177, 137] on td "ROLEX MUSTOP TRSF E-BANKING CR 3108/FTSCY/WS95051 10490.002025083152578293 TRFD…" at bounding box center [183, 138] width 52 height 22
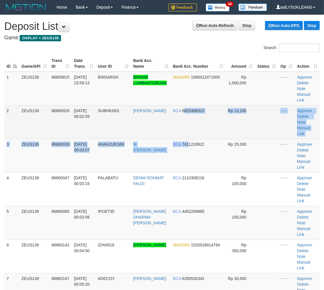
drag, startPoint x: 193, startPoint y: 127, endPoint x: 197, endPoint y: 126, distance: 4.6
click at [197, 126] on tbody "1 ZEUS138 86859815 [DATE] 23:59:13 [GEOGRAPHIC_DATA] BINSAR LUMBANTORUAN MANDIR…" at bounding box center [161, 206] width 315 height 268
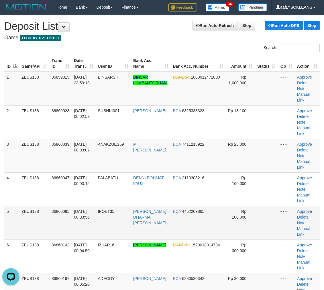
click at [262, 206] on tr "5 ZEUS138 86860085 [DATE] 00:03:56 IPOET35 [PERSON_NAME] DHARMA [PERSON_NAME] B…" at bounding box center [161, 223] width 315 height 34
click at [255, 206] on td at bounding box center [266, 223] width 23 height 34
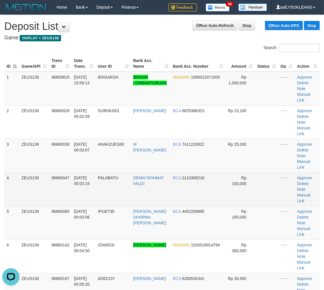
click at [256, 182] on tbody "1 ZEUS138 86859815 31/08/2025 23:59:13 BINSARSH BINSAR LUMBANTORUAN MANDIRI 108…" at bounding box center [161, 206] width 315 height 268
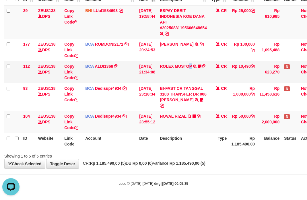
click at [194, 81] on td "ROLEX MUSTOP TRSF E-BANKING CR 3108/FTSCY/WS95051 10490.002025083152578293 TRFD…" at bounding box center [183, 72] width 52 height 22
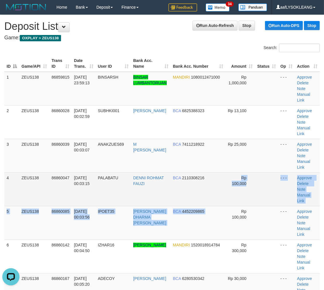
drag, startPoint x: 215, startPoint y: 180, endPoint x: 228, endPoint y: 181, distance: 12.9
click at [216, 180] on tbody "1 ZEUS138 86859815 31/08/2025 23:59:13 BINSARSH BINSAR LUMBANTORUAN MANDIRI 108…" at bounding box center [161, 206] width 315 height 268
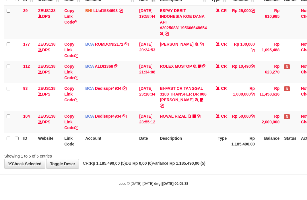
scroll to position [66, 0]
drag, startPoint x: 174, startPoint y: 141, endPoint x: 92, endPoint y: 128, distance: 83.2
click at [159, 133] on tr "ID Website Link Code Account Date Description Type Rp 1.185.490,00 Balance Stat…" at bounding box center [162, 141] width 317 height 16
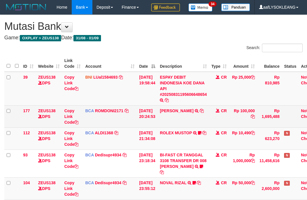
click at [182, 125] on td "[PERSON_NAME] SETORAN VIA CDM TANGGAL :31/08 31/08 WSID:Z3QA1 [PERSON_NAME]" at bounding box center [183, 116] width 52 height 22
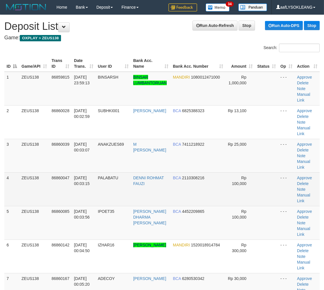
click at [279, 180] on td "- - -" at bounding box center [286, 189] width 17 height 34
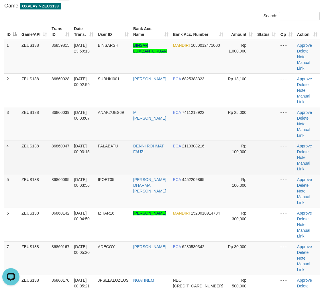
scroll to position [42, 0]
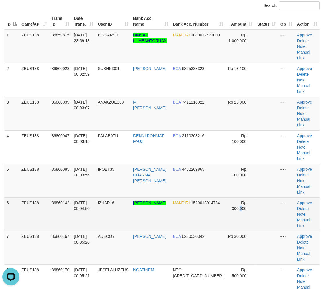
drag, startPoint x: 233, startPoint y: 176, endPoint x: 254, endPoint y: 177, distance: 20.9
click at [238, 200] on span "Rp 300,000" at bounding box center [239, 205] width 15 height 10
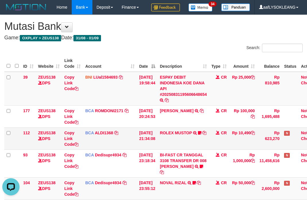
click at [144, 142] on td "31/08/2025 21:34:08" at bounding box center [147, 138] width 21 height 22
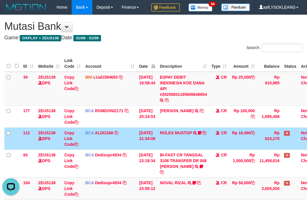
click at [137, 142] on td "31/08/2025 21:34:08" at bounding box center [147, 138] width 21 height 22
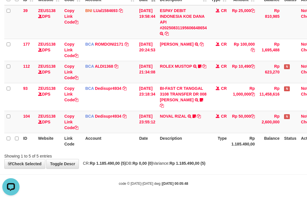
click at [267, 144] on th "Balance" at bounding box center [269, 141] width 25 height 16
click at [246, 150] on div "ID Website Link Code Account Date Description Type Amount Balance Status Action…" at bounding box center [153, 69] width 307 height 164
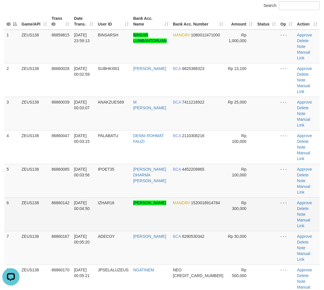
click at [266, 197] on td at bounding box center [266, 214] width 23 height 34
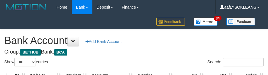
select select "***"
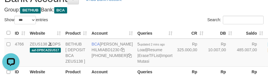
click at [145, 16] on div "Search:" at bounding box center [200, 21] width 125 height 10
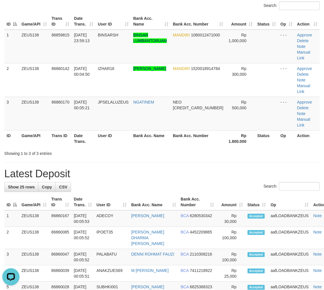
drag, startPoint x: 228, startPoint y: 174, endPoint x: 231, endPoint y: 172, distance: 3.1
click at [310, 50] on link "Manual Link" at bounding box center [303, 55] width 13 height 10
drag, startPoint x: 315, startPoint y: 45, endPoint x: 297, endPoint y: 52, distance: 19.5
click at [310, 50] on link "Manual Link" at bounding box center [303, 55] width 13 height 10
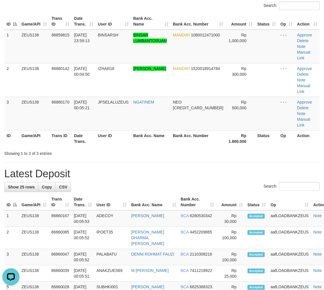
drag, startPoint x: 248, startPoint y: 153, endPoint x: 308, endPoint y: 157, distance: 59.7
click at [250, 168] on h1 "Latest Deposit" at bounding box center [161, 173] width 315 height 11
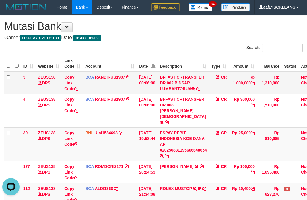
click at [177, 89] on td "BI-FAST CRTRANSFER DR 002 BINSAR LUMBANTORUA" at bounding box center [183, 83] width 52 height 22
copy td "LUMBANTORUA"
drag, startPoint x: 177, startPoint y: 89, endPoint x: 169, endPoint y: 89, distance: 8.0
click at [169, 89] on td "BI-FAST CRTRANSFER DR 002 BINSAR LUMBANTORUA" at bounding box center [183, 83] width 52 height 22
drag, startPoint x: 73, startPoint y: 87, endPoint x: 59, endPoint y: 85, distance: 14.1
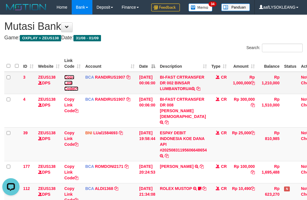
click at [73, 87] on link "Copy Link Code" at bounding box center [71, 83] width 14 height 16
copy td "LUMBANTORUA"
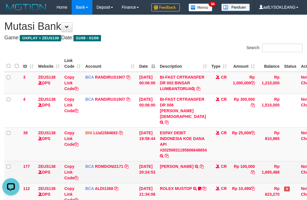
scroll to position [53, 0]
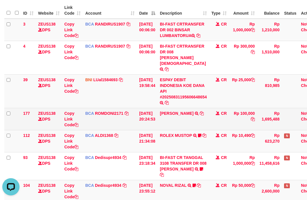
drag, startPoint x: 240, startPoint y: 114, endPoint x: 233, endPoint y: 114, distance: 7.5
click at [241, 114] on td "Rp 100,000" at bounding box center [243, 119] width 28 height 22
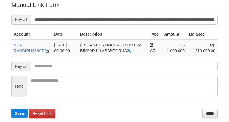
scroll to position [116, 0]
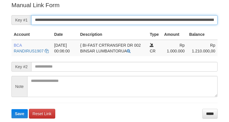
click at [11, 109] on button "Save" at bounding box center [19, 113] width 16 height 9
click at [205, 19] on input "**********" at bounding box center [124, 20] width 187 height 10
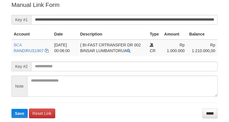
click at [203, 13] on form "**********" at bounding box center [114, 59] width 206 height 117
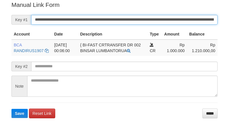
click at [11, 109] on button "Save" at bounding box center [19, 113] width 16 height 9
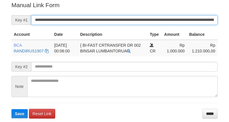
click at [201, 17] on input "**********" at bounding box center [124, 20] width 187 height 10
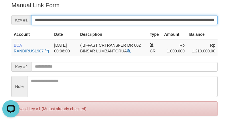
scroll to position [0, 0]
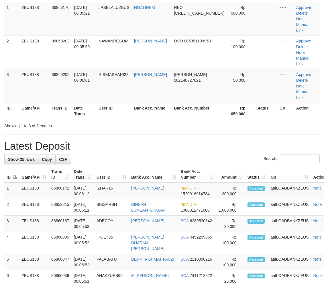
click at [200, 166] on th "Bank Acc. Number" at bounding box center [197, 174] width 38 height 16
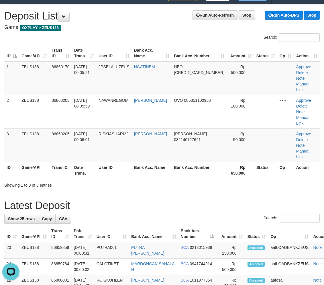
click at [237, 200] on h1 "Latest Deposit" at bounding box center [161, 205] width 315 height 11
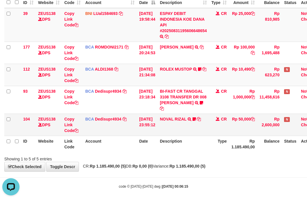
drag, startPoint x: 208, startPoint y: 117, endPoint x: 190, endPoint y: 114, distance: 18.7
click at [208, 115] on td "NOVAL RIZAL TRSF E-BANKING CR 3108/FTSCY/WS95271 50000.00NOVAL RIZAL Sk3ter" at bounding box center [183, 124] width 52 height 22
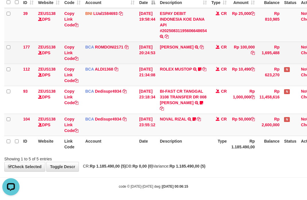
scroll to position [21, 0]
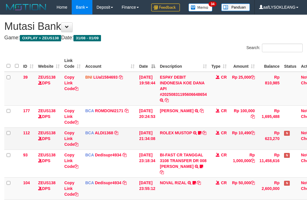
scroll to position [21, 0]
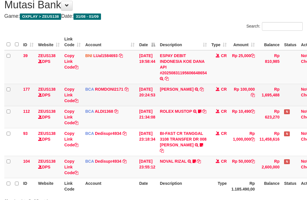
click at [138, 104] on tr "177 ZEUS138 DPS Copy Link Code BCA ROMDONI2171 DPS ROMDONI mutasi_20250831_3611…" at bounding box center [162, 95] width 317 height 22
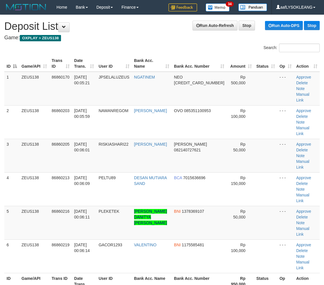
scroll to position [10, 0]
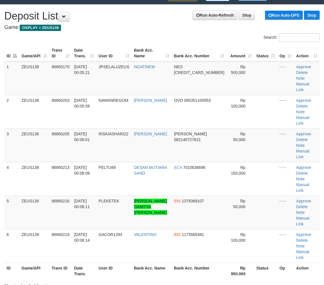
click at [243, 262] on th "Rp 950.000" at bounding box center [241, 270] width 28 height 16
click at [194, 195] on td "BNI 1378369107" at bounding box center [199, 212] width 55 height 34
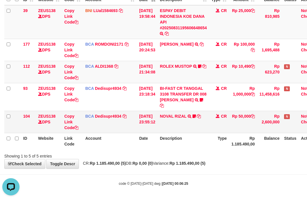
click at [125, 125] on td "BCA Dedisupr4934 DPS DEDI SUPRATMAN mutasi_20250831_4497 | 104 mutasi_20250831_…" at bounding box center [110, 122] width 54 height 22
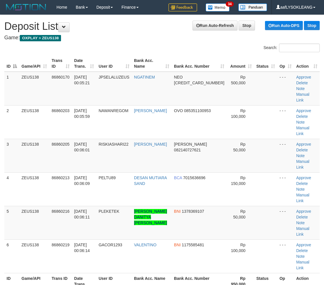
scroll to position [10, 0]
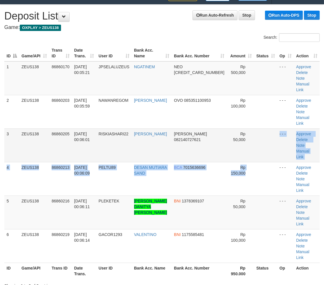
drag, startPoint x: 251, startPoint y: 127, endPoint x: 257, endPoint y: 125, distance: 6.7
click at [253, 125] on tbody "1 ZEUS138 86860170 01/09/2025 00:05:21 JPSELALUZEUS NGATINEM NEO 58594592957198…" at bounding box center [161, 161] width 315 height 201
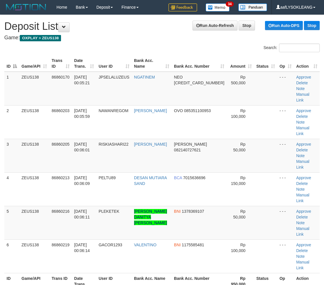
scroll to position [10, 0]
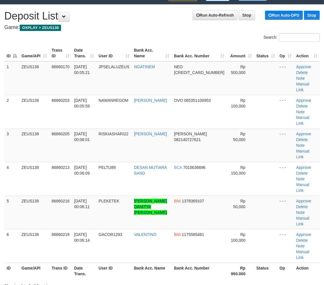
click at [230, 262] on th "Rp 950.000" at bounding box center [241, 270] width 28 height 16
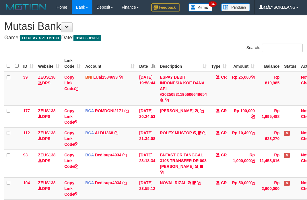
scroll to position [64, 0]
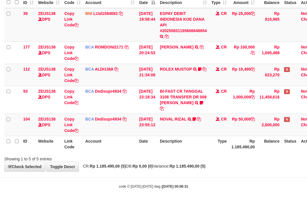
click at [173, 139] on th "Description" at bounding box center [183, 144] width 52 height 16
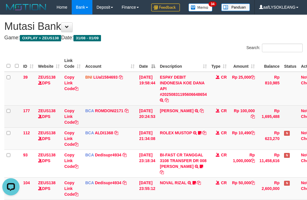
drag, startPoint x: 164, startPoint y: 119, endPoint x: 157, endPoint y: 119, distance: 7.2
click at [164, 119] on td "ABDUL GAFUR SETORAN VIA CDM TANGGAL :31/08 31/08 WSID:Z3QA1 ABDUL GAFUR" at bounding box center [183, 116] width 52 height 22
click at [111, 110] on td "BCA ROMDONI2171 DPS ROMDONI mutasi_20250831_3611 | 177 mutasi_20250831_3611 | 1…" at bounding box center [110, 116] width 54 height 22
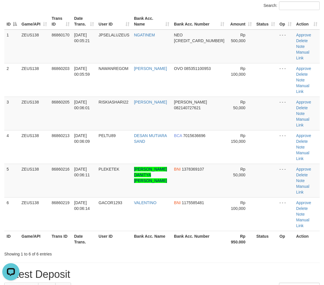
drag, startPoint x: 184, startPoint y: 210, endPoint x: 233, endPoint y: 205, distance: 49.0
click at [191, 268] on h1 "Latest Deposit" at bounding box center [161, 273] width 315 height 11
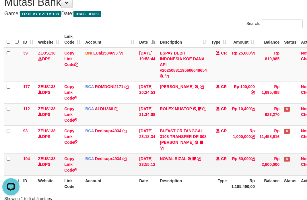
scroll to position [66, 0]
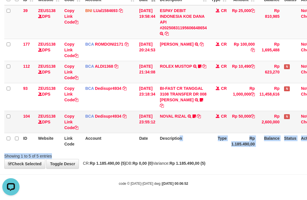
drag, startPoint x: 207, startPoint y: 156, endPoint x: 125, endPoint y: 127, distance: 86.2
click at [182, 138] on div "Search: ID Website Link Code Account Date Description Type Amount Balance Statu…" at bounding box center [153, 68] width 298 height 182
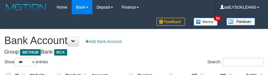
select select "***"
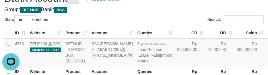
click at [144, 12] on div "**********" at bounding box center [134, 41] width 268 height 109
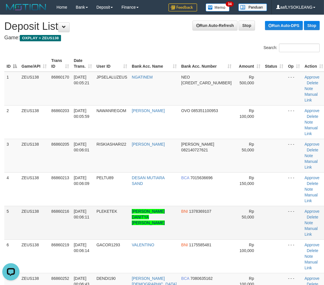
drag, startPoint x: 242, startPoint y: 178, endPoint x: 246, endPoint y: 177, distance: 4.7
click at [244, 206] on td "Rp 50,000" at bounding box center [248, 223] width 29 height 34
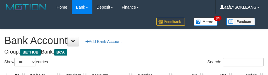
select select "***"
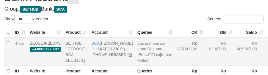
drag, startPoint x: 173, startPoint y: 62, endPoint x: 171, endPoint y: 66, distance: 4.6
click at [174, 66] on td "Rp 325.000,00" at bounding box center [189, 52] width 31 height 28
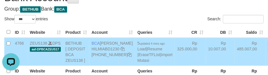
scroll to position [0, 0]
drag, startPoint x: 156, startPoint y: 13, endPoint x: 160, endPoint y: 22, distance: 9.3
click at [156, 13] on div "**********" at bounding box center [134, 40] width 268 height 109
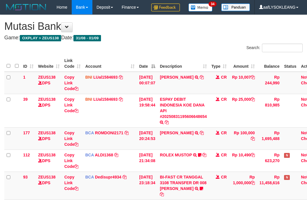
scroll to position [47, 0]
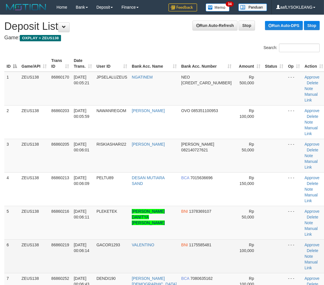
click at [241, 239] on td "Rp 100,000" at bounding box center [248, 256] width 29 height 34
click at [242, 239] on td "Rp 100,000" at bounding box center [248, 256] width 29 height 34
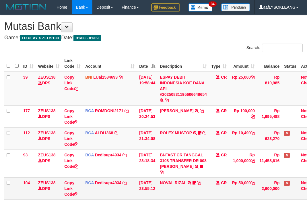
scroll to position [66, 0]
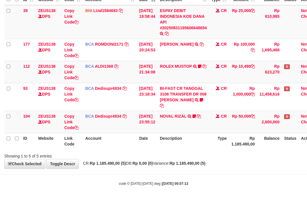
drag, startPoint x: 194, startPoint y: 137, endPoint x: 151, endPoint y: 132, distance: 42.9
click at [194, 136] on th "Description" at bounding box center [183, 141] width 52 height 16
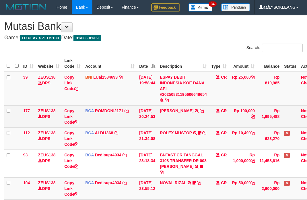
click at [170, 116] on td "ABDUL GAFUR SETORAN VIA CDM TANGGAL :31/08 31/08 WSID:Z3QA1 ABDUL GAFUR" at bounding box center [183, 116] width 52 height 22
copy td "[PERSON_NAME]"
click at [170, 116] on td "ABDUL GAFUR SETORAN VIA CDM TANGGAL :31/08 31/08 WSID:Z3QA1 ABDUL GAFUR" at bounding box center [183, 116] width 52 height 22
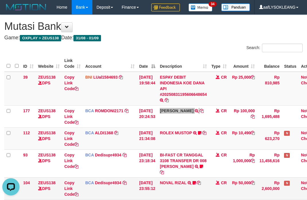
scroll to position [64, 0]
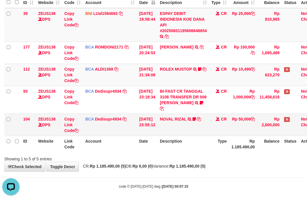
drag, startPoint x: 257, startPoint y: 130, endPoint x: 202, endPoint y: 126, distance: 54.9
click at [244, 129] on td "Rp 50,000" at bounding box center [243, 124] width 28 height 22
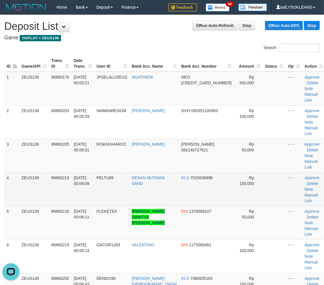
click at [263, 172] on td at bounding box center [274, 189] width 23 height 34
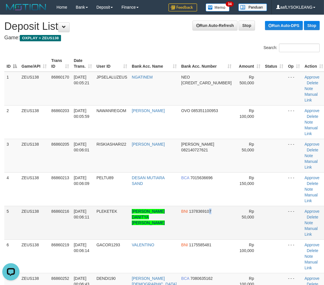
click at [209, 206] on td "BNI 1378369107" at bounding box center [206, 223] width 55 height 34
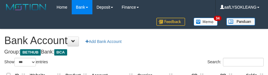
select select "***"
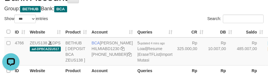
click at [127, 12] on div "**********" at bounding box center [134, 40] width 268 height 109
click at [137, 62] on link "Import Mutasi" at bounding box center [154, 57] width 35 height 10
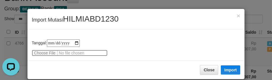
click at [47, 53] on input "file" at bounding box center [70, 53] width 76 height 6
type input "**********"
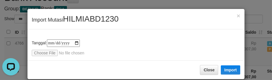
scroll to position [7, 0]
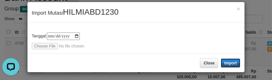
drag, startPoint x: 227, startPoint y: 60, endPoint x: 272, endPoint y: 76, distance: 47.3
click at [228, 60] on button "Import" at bounding box center [230, 62] width 19 height 9
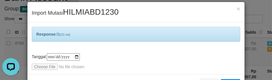
scroll to position [28, 0]
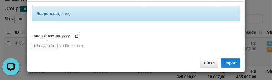
drag, startPoint x: 174, startPoint y: 42, endPoint x: 166, endPoint y: 34, distance: 11.3
click at [168, 39] on div "**********" at bounding box center [136, 40] width 209 height 17
drag, startPoint x: 166, startPoint y: 34, endPoint x: 179, endPoint y: 32, distance: 13.9
click at [168, 34] on div "**********" at bounding box center [136, 40] width 209 height 17
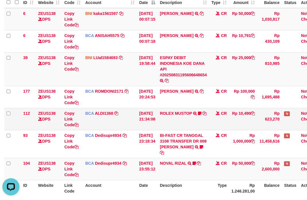
drag, startPoint x: 138, startPoint y: 133, endPoint x: 133, endPoint y: 127, distance: 7.5
click at [135, 129] on tbody "6 ZEUS138 DPS Copy Link Code BNI kaka1561597 DPS KARMILA mutasi_20250901_2425 |…" at bounding box center [162, 94] width 317 height 172
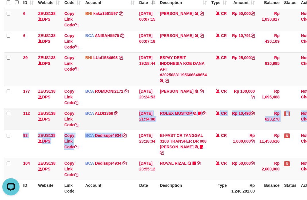
click at [133, 127] on td "BCA ALDI1368 DPS ALDI mutasi_20250831_3354 | 112 mutasi_20250831_3354 | 112" at bounding box center [110, 119] width 54 height 22
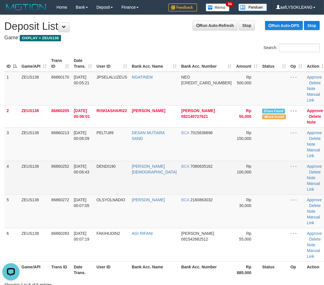
click at [260, 171] on td at bounding box center [274, 178] width 28 height 34
click at [260, 168] on td at bounding box center [274, 178] width 28 height 34
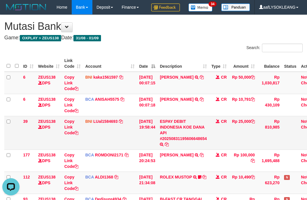
click at [196, 119] on td "ESPAY DEBIT INDONESIA KOE DANA API #20250831195606648654 TRANSFER DARI ESPAY DE…" at bounding box center [183, 133] width 52 height 34
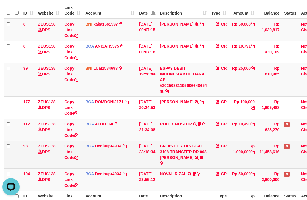
scroll to position [64, 0]
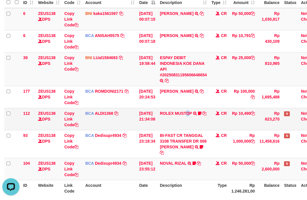
drag, startPoint x: 193, startPoint y: 124, endPoint x: 129, endPoint y: 112, distance: 65.6
click at [187, 123] on td "ROLEX MUSTOP TRSF E-BANKING CR 3108/FTSCY/WS95051 10490.002025083152578293 TRFD…" at bounding box center [183, 119] width 52 height 22
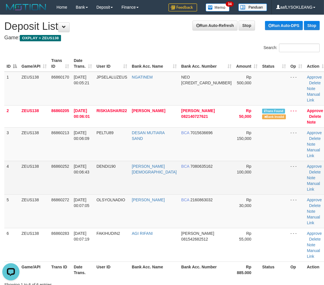
drag, startPoint x: 248, startPoint y: 153, endPoint x: 263, endPoint y: 154, distance: 15.5
click at [260, 161] on td at bounding box center [274, 178] width 28 height 34
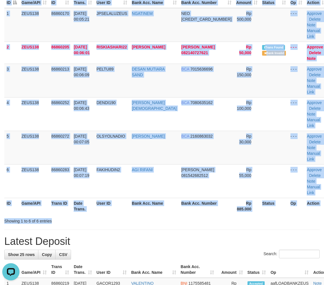
drag, startPoint x: 264, startPoint y: 187, endPoint x: 273, endPoint y: 183, distance: 9.2
click at [266, 184] on div "Search: ID Game/API Trans ID Date Trans. User ID Bank Acc. Name Bank Acc. Numbe…" at bounding box center [161, 102] width 315 height 244
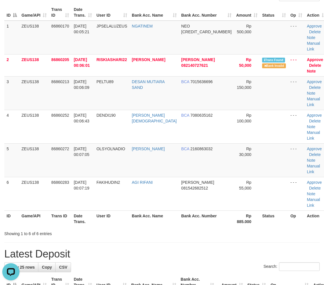
drag, startPoint x: 231, startPoint y: 196, endPoint x: 327, endPoint y: 199, distance: 96.9
click at [244, 210] on tr "ID Game/API Trans ID Date Trans. User ID Bank Acc. Name Bank Acc. Number Rp 885…" at bounding box center [166, 218] width 324 height 16
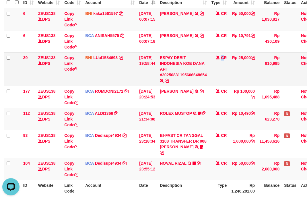
click at [226, 73] on td "CR" at bounding box center [219, 69] width 20 height 34
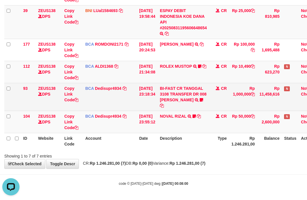
scroll to position [58, 0]
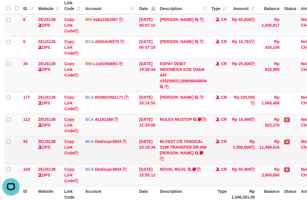
drag, startPoint x: 225, startPoint y: 152, endPoint x: 220, endPoint y: 151, distance: 5.5
click at [224, 152] on td "CR" at bounding box center [219, 150] width 20 height 28
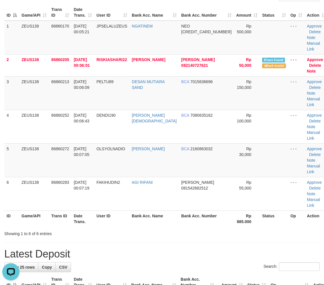
click at [210, 210] on th "Bank Acc. Number" at bounding box center [206, 218] width 55 height 16
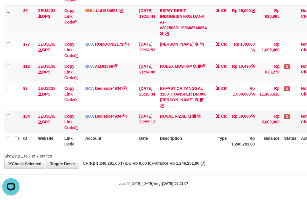
drag, startPoint x: 214, startPoint y: 133, endPoint x: 207, endPoint y: 126, distance: 9.1
click at [213, 133] on th "Type" at bounding box center [219, 141] width 20 height 16
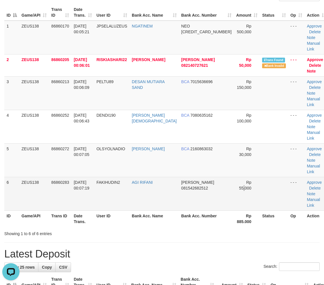
click at [234, 177] on td "Rp 55,000" at bounding box center [247, 194] width 26 height 34
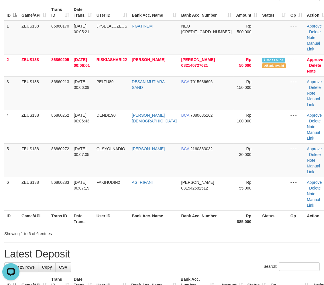
drag, startPoint x: 285, startPoint y: 222, endPoint x: 328, endPoint y: 223, distance: 42.7
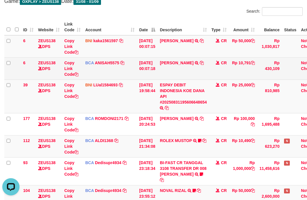
click at [172, 73] on td "ARIFS EFENDI TRSF E-BANKING CR 0109/FTSCY/WS95051 10791.002025090158083582 TRFD…" at bounding box center [183, 68] width 52 height 22
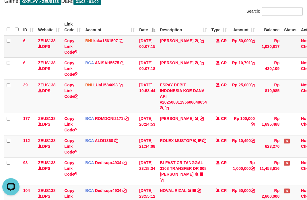
click at [165, 49] on td "RIZKY ASHARI TRANSFER DARI SDR RIZKY ASHARI" at bounding box center [183, 46] width 52 height 22
copy link "RIZKY"
click at [165, 49] on td "RIZKY ASHARI TRANSFER DARI SDR RIZKY ASHARI" at bounding box center [183, 46] width 52 height 22
drag, startPoint x: 239, startPoint y: 101, endPoint x: 236, endPoint y: 99, distance: 3.6
click at [236, 99] on td "Rp 25,000" at bounding box center [243, 96] width 28 height 34
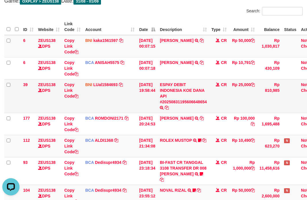
click at [220, 106] on td "CR" at bounding box center [219, 96] width 20 height 34
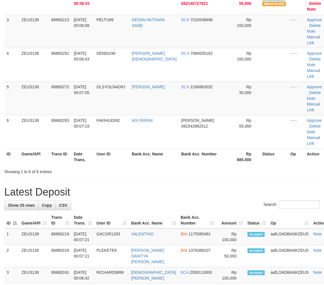
scroll to position [51, 0]
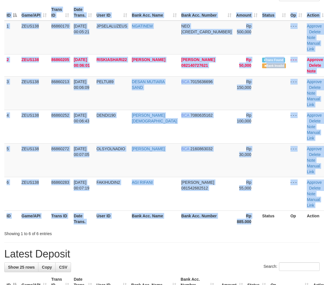
drag, startPoint x: 240, startPoint y: 198, endPoint x: 294, endPoint y: 199, distance: 53.9
click at [241, 195] on div "ID Game/API Trans ID Date Trans. User ID Bank Acc. Name Bank Acc. Number Amount…" at bounding box center [162, 116] width 324 height 226
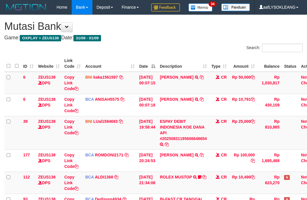
scroll to position [37, 0]
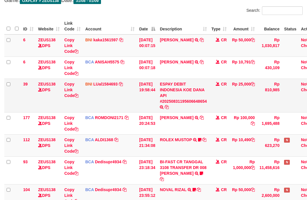
drag, startPoint x: 191, startPoint y: 107, endPoint x: 198, endPoint y: 105, distance: 7.2
click at [192, 107] on td "ESPAY DEBIT INDONESIA KOE DANA API #20250831195606648654 TRANSFER DARI ESPAY DE…" at bounding box center [183, 96] width 52 height 34
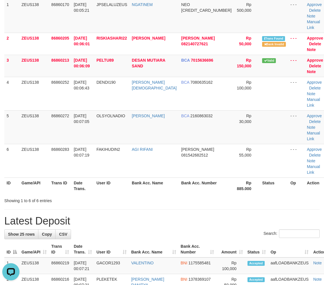
drag, startPoint x: 266, startPoint y: 193, endPoint x: 250, endPoint y: 180, distance: 20.5
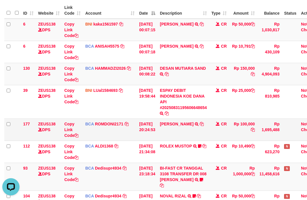
scroll to position [64, 0]
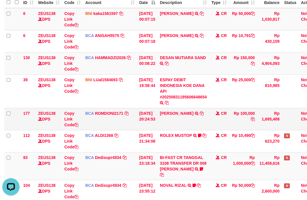
drag, startPoint x: 227, startPoint y: 119, endPoint x: 225, endPoint y: 116, distance: 3.3
click at [226, 116] on td "CR" at bounding box center [219, 119] width 20 height 22
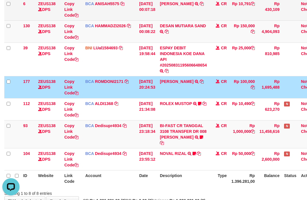
scroll to position [21, 0]
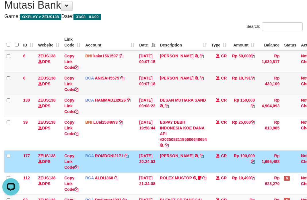
drag, startPoint x: 200, startPoint y: 89, endPoint x: 50, endPoint y: 79, distance: 149.9
click at [197, 89] on td "ARIFS EFENDI TRSF E-BANKING CR 0109/FTSCY/WS95051 10791.002025090158083582 TRFD…" at bounding box center [183, 83] width 52 height 22
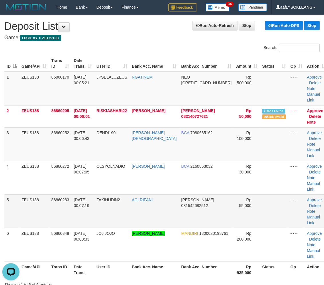
click at [260, 194] on td at bounding box center [274, 211] width 28 height 34
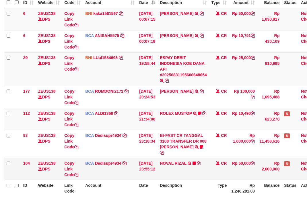
scroll to position [74, 0]
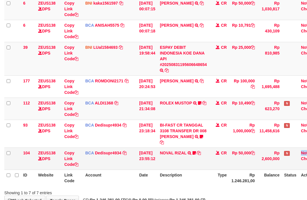
click at [295, 158] on tr "104 ZEUS138 DPS Copy Link Code BCA Dedisupr4934 DPS DEDI SUPRATMAN mutasi_20250…" at bounding box center [162, 158] width 317 height 22
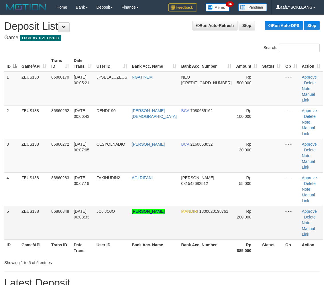
click at [260, 206] on td at bounding box center [271, 223] width 23 height 34
drag, startPoint x: 256, startPoint y: 165, endPoint x: 265, endPoint y: 162, distance: 10.2
click at [260, 206] on td at bounding box center [271, 223] width 23 height 34
drag, startPoint x: 265, startPoint y: 162, endPoint x: 327, endPoint y: 165, distance: 62.3
click at [274, 206] on tr "5 ZEUS138 86860348 01/09/2025 00:08:33 JOJIJOJO MUHAMMAD ZHOFIR ZHOR MANDIRI 13…" at bounding box center [163, 223] width 319 height 34
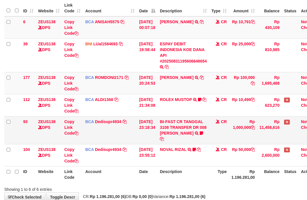
scroll to position [74, 0]
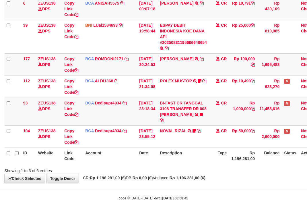
drag, startPoint x: 209, startPoint y: 115, endPoint x: 0, endPoint y: 89, distance: 210.7
click at [208, 115] on td "BI-FAST CR TANGGAL 3108 TRANSFER DR 008 [PERSON_NAME] BI-FAST CR TANGGAL :31/08…" at bounding box center [183, 111] width 52 height 28
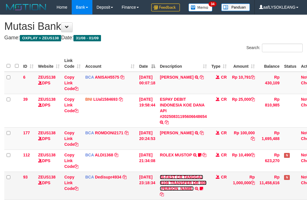
scroll to position [88, 0]
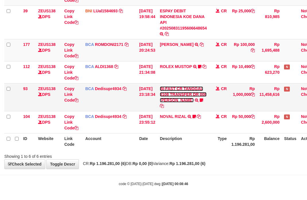
click at [199, 90] on td "BI-FAST CR TANGGAL 3108 TRANSFER DR 008 TOTO TAUFIK HIDAYA BI-FAST CR TANGGAL :…" at bounding box center [183, 97] width 52 height 28
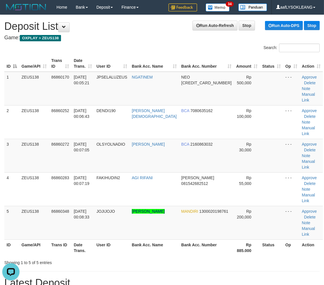
drag, startPoint x: 274, startPoint y: 210, endPoint x: 328, endPoint y: 219, distance: 54.6
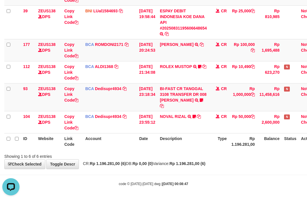
click at [179, 160] on div "**********" at bounding box center [153, 48] width 307 height 242
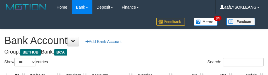
select select "***"
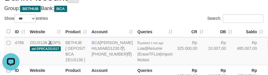
drag, startPoint x: 108, startPoint y: 5, endPoint x: 122, endPoint y: 32, distance: 30.4
click at [109, 6] on h4 "Group: BETHUB Bank: BCA" at bounding box center [133, 9] width 259 height 6
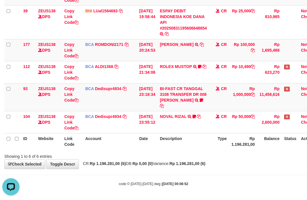
drag, startPoint x: 203, startPoint y: 152, endPoint x: 167, endPoint y: 147, distance: 36.4
click at [196, 151] on div "Showing 1 to 6 of 6 entries" at bounding box center [153, 155] width 307 height 8
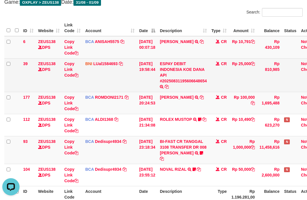
drag, startPoint x: 207, startPoint y: 110, endPoint x: 12, endPoint y: 89, distance: 195.7
click at [195, 108] on td "ABDUL GAFUR SETORAN VIA CDM TANGGAL :31/08 31/08 WSID:Z3QA1 ABDUL GAFUR" at bounding box center [183, 103] width 52 height 22
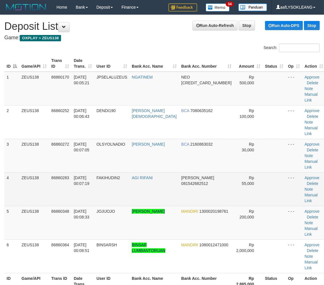
click at [198, 172] on td "DANA 081542682512" at bounding box center [206, 189] width 55 height 34
drag, startPoint x: 198, startPoint y: 159, endPoint x: 202, endPoint y: 158, distance: 4.4
click at [199, 172] on td "DANA 081542682512" at bounding box center [206, 189] width 55 height 34
click at [207, 172] on td "DANA 081542682512" at bounding box center [206, 189] width 55 height 34
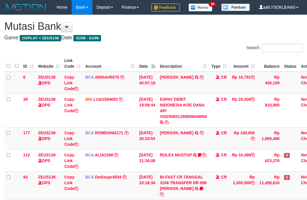
scroll to position [36, 0]
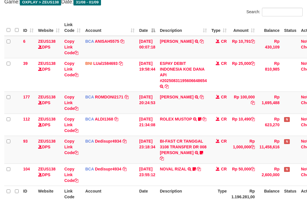
drag, startPoint x: 144, startPoint y: 108, endPoint x: 1, endPoint y: 76, distance: 147.0
click at [144, 108] on td "[DATE] 20:24:53" at bounding box center [147, 102] width 21 height 22
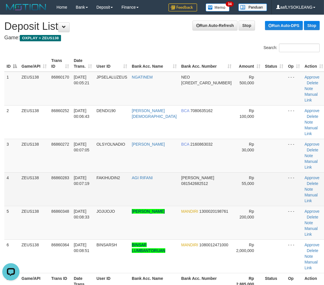
scroll to position [10, 0]
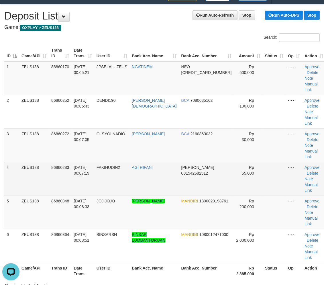
click at [263, 168] on td at bounding box center [274, 179] width 23 height 34
click at [263, 166] on td at bounding box center [274, 179] width 23 height 34
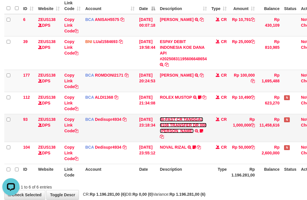
scroll to position [88, 0]
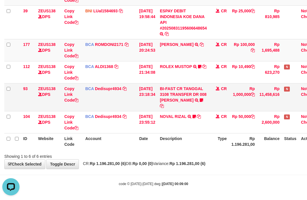
click at [205, 104] on td "BI-FAST CR TANGGAL 3108 TRANSFER DR 008 TOTO TAUFIK HIDAYA BI-FAST CR TANGGAL :…" at bounding box center [183, 97] width 52 height 28
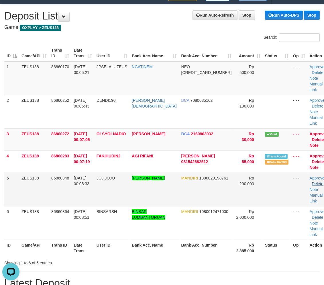
drag, startPoint x: 160, startPoint y: 151, endPoint x: 296, endPoint y: 170, distance: 137.1
click at [165, 151] on td "AGI RIFANI" at bounding box center [154, 161] width 50 height 22
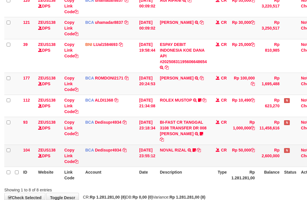
scroll to position [133, 0]
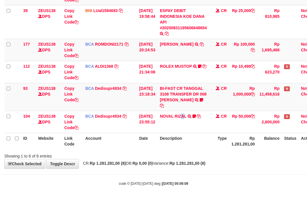
drag, startPoint x: 187, startPoint y: 131, endPoint x: 3, endPoint y: 91, distance: 187.9
click at [184, 130] on td "NOVAL RIZAL TRSF E-BANKING CR 3108/FTSCY/WS95271 50000.00NOVAL RIZAL Sk3ter" at bounding box center [183, 122] width 52 height 22
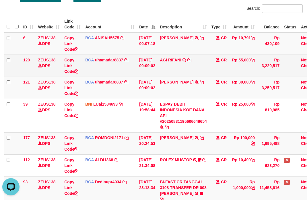
click at [179, 66] on td "AGI RIFANI TRSF E-BANKING CR 0109/FTSCY/WS95051 55000.002025090161837113 TRFDN-…" at bounding box center [183, 65] width 52 height 22
copy link "RIFANI"
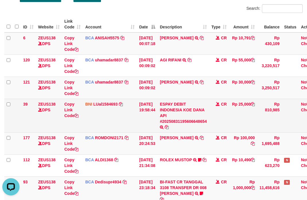
drag, startPoint x: 227, startPoint y: 126, endPoint x: 218, endPoint y: 126, distance: 9.7
click at [223, 127] on td "CR" at bounding box center [219, 116] width 20 height 34
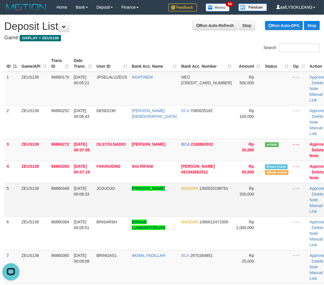
drag, startPoint x: 252, startPoint y: 176, endPoint x: 261, endPoint y: 176, distance: 8.6
click at [263, 183] on td at bounding box center [277, 200] width 28 height 34
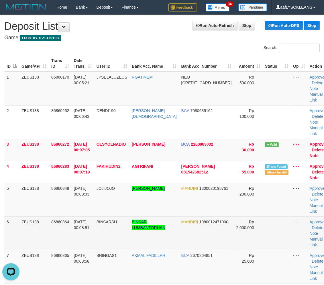
click at [261, 216] on tr "6 ZEUS138 86860364 01/09/2025 00:08:51 BINSARSH BINSAR LUMBANTORUAN MANDIRI 108…" at bounding box center [167, 233] width 326 height 34
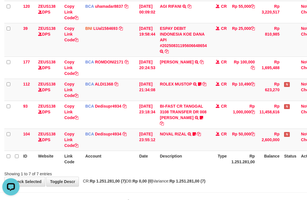
scroll to position [103, 0]
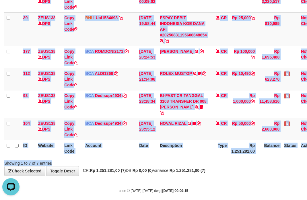
drag, startPoint x: 189, startPoint y: 158, endPoint x: 164, endPoint y: 153, distance: 26.2
click at [184, 156] on div "Search: ID Website Link Code Account Date Description Type Amount Balance Statu…" at bounding box center [153, 53] width 298 height 226
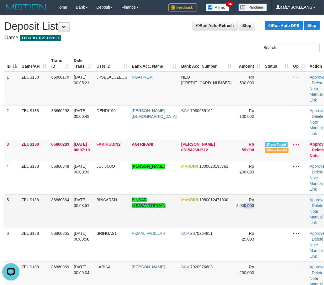
drag, startPoint x: 228, startPoint y: 195, endPoint x: 231, endPoint y: 194, distance: 3.2
click at [228, 195] on tr "5 ZEUS138 86860364 01/09/2025 00:08:51 BINSARSH BINSAR LUMBANTORUAN MANDIRI 108…" at bounding box center [167, 211] width 326 height 34
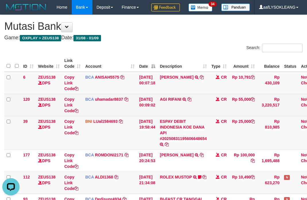
drag, startPoint x: 207, startPoint y: 107, endPoint x: 133, endPoint y: 115, distance: 74.4
click at [205, 107] on td "AGI RIFANI TRSF E-BANKING CR 0109/FTSCY/WS95051 55000.002025090161837113 TRFDN-…" at bounding box center [183, 105] width 52 height 22
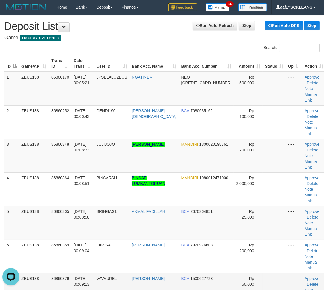
scroll to position [74, 0]
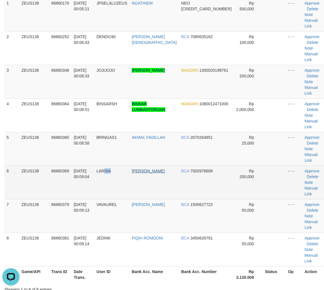
drag, startPoint x: 111, startPoint y: 139, endPoint x: 170, endPoint y: 141, distance: 59.0
click at [119, 165] on td "LARISA" at bounding box center [111, 182] width 35 height 34
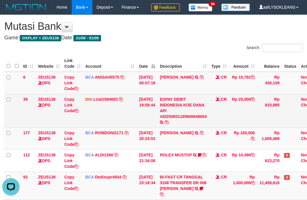
drag, startPoint x: 220, startPoint y: 101, endPoint x: 0, endPoint y: 86, distance: 220.6
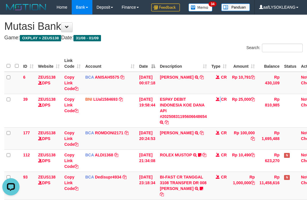
click at [219, 101] on td "CR" at bounding box center [219, 111] width 20 height 34
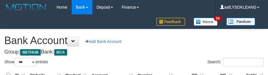
select select "***"
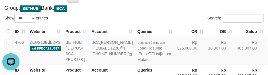
click at [141, 6] on h4 "Group: BETHUB Bank: BCA" at bounding box center [133, 8] width 259 height 6
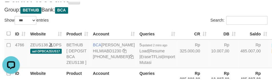
scroll to position [65, 0]
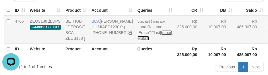
click at [137, 41] on link "Import Mutasi" at bounding box center [154, 35] width 35 height 10
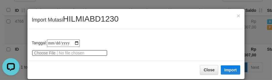
click at [38, 53] on input "file" at bounding box center [70, 53] width 76 height 6
type input "**********"
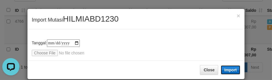
click at [229, 66] on button "Import" at bounding box center [230, 69] width 19 height 9
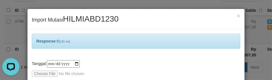
click at [183, 42] on div "Response: 6 [142 ms]" at bounding box center [136, 41] width 209 height 15
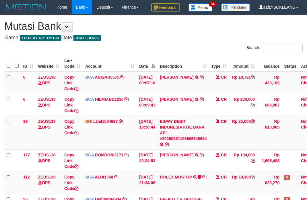
click at [169, 51] on div "Search:" at bounding box center [230, 49] width 145 height 10
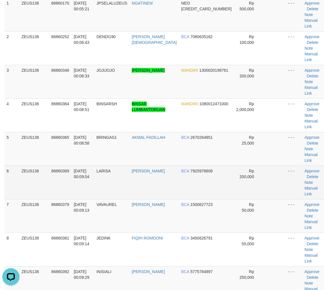
click at [275, 165] on tr "6 ZEUS138 86860369 01/09/2025 00:09:04 LARISA MOHAMMAD ARDIN BCA 7920976608 Rp …" at bounding box center [164, 182] width 321 height 34
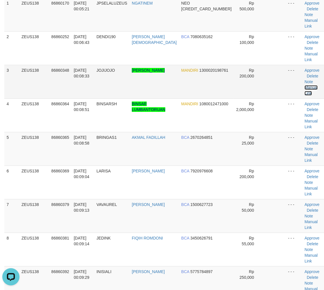
click at [310, 85] on link "Manual Link" at bounding box center [311, 90] width 13 height 10
click at [314, 85] on link "Manual Link" at bounding box center [311, 90] width 13 height 10
click at [305, 85] on link "Manual Link" at bounding box center [311, 90] width 13 height 10
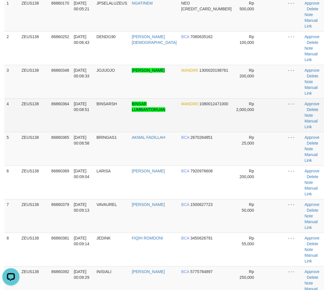
click at [263, 99] on td at bounding box center [274, 115] width 23 height 34
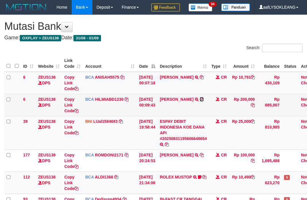
click at [199, 101] on icon at bounding box center [201, 99] width 4 height 4
click at [70, 109] on link "Copy Link Code" at bounding box center [71, 105] width 14 height 16
click at [67, 111] on link "Copy Link Code" at bounding box center [71, 105] width 14 height 16
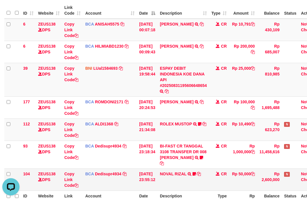
scroll to position [111, 0]
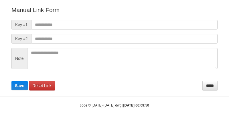
scroll to position [64, 0]
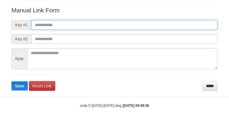
click at [185, 20] on input "text" at bounding box center [124, 25] width 187 height 10
paste input "**********"
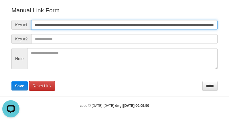
scroll to position [0, 0]
type input "**********"
click at [11, 81] on button "Save" at bounding box center [19, 85] width 16 height 9
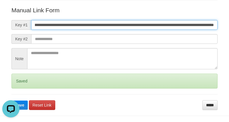
click at [11, 101] on button "Save" at bounding box center [19, 105] width 16 height 9
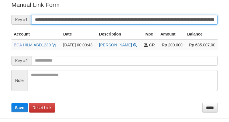
click at [11, 103] on button "Save" at bounding box center [19, 107] width 16 height 9
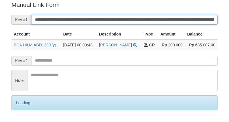
scroll to position [116, 0]
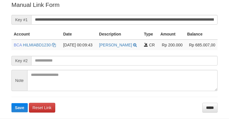
click at [11, 103] on button "Save" at bounding box center [19, 107] width 16 height 9
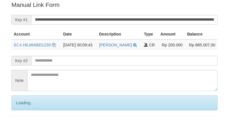
scroll to position [116, 0]
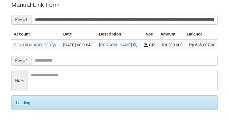
scroll to position [116, 0]
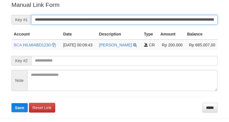
click at [11, 103] on button "Save" at bounding box center [19, 107] width 16 height 9
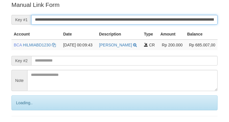
click at [117, 19] on input "**********" at bounding box center [124, 20] width 187 height 10
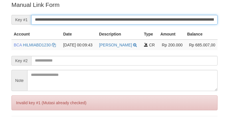
scroll to position [116, 0]
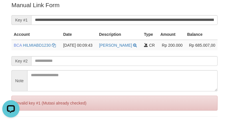
scroll to position [0, 0]
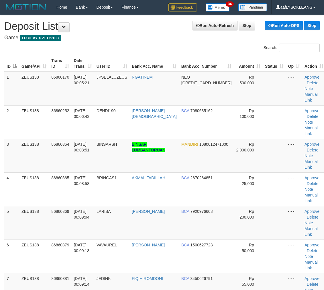
click at [213, 206] on td "BCA 7920976608" at bounding box center [206, 223] width 55 height 34
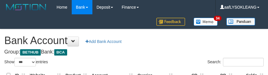
select select "***"
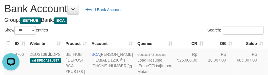
click at [162, 26] on div "Search:" at bounding box center [200, 31] width 125 height 10
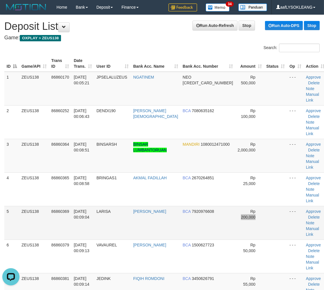
drag, startPoint x: 255, startPoint y: 185, endPoint x: 246, endPoint y: 184, distance: 9.0
click at [246, 206] on tr "5 ZEUS138 86860369 01/09/2025 00:09:04 LARISA MOHAMMAD ARDIN BCA 7920976608 Rp …" at bounding box center [165, 223] width 323 height 34
click at [205, 206] on td "BCA 7920976608" at bounding box center [207, 223] width 55 height 34
click at [251, 206] on tr "5 ZEUS138 86860369 01/09/2025 00:09:04 LARISA MOHAMMAD ARDIN BCA 7920976608 Rp …" at bounding box center [165, 223] width 323 height 34
click at [235, 206] on td "Rp 200,000" at bounding box center [249, 223] width 29 height 34
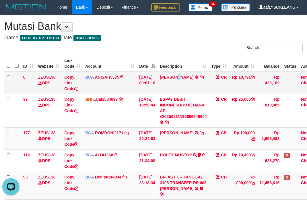
click at [180, 82] on td "ARIFS EFENDI TRSF E-BANKING CR 0109/FTSCY/WS95051 10791.002025090158083582 TRFD…" at bounding box center [183, 83] width 52 height 22
click at [179, 82] on td "ARIFS EFENDI TRSF E-BANKING CR 0109/FTSCY/WS95051 10791.002025090158083582 TRFD…" at bounding box center [183, 83] width 52 height 22
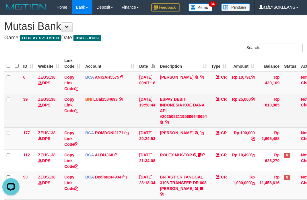
click at [257, 95] on td "Rp 25,000" at bounding box center [243, 111] width 28 height 34
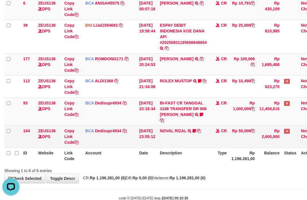
scroll to position [88, 0]
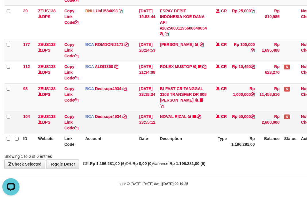
click at [140, 128] on td "[DATE] 23:55:12" at bounding box center [147, 122] width 21 height 22
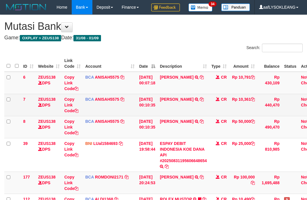
click at [176, 104] on td "[PERSON_NAME] TRSF E-BANKING CR 0109/FTSCY/WS95031 10361.00[PERSON_NAME]" at bounding box center [183, 105] width 52 height 22
copy td "[PERSON_NAME]"
click at [176, 104] on td "[PERSON_NAME] TRSF E-BANKING CR 0109/FTSCY/WS95031 10361.00[PERSON_NAME]" at bounding box center [183, 105] width 52 height 22
click at [250, 97] on td "Rp 10,361" at bounding box center [243, 105] width 28 height 22
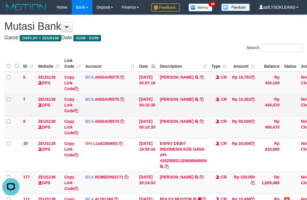
click at [250, 97] on td "Rp 10,361" at bounding box center [243, 105] width 28 height 22
copy td "10,361"
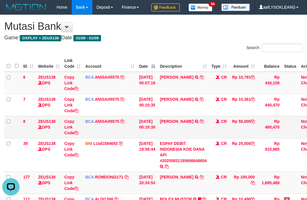
click at [170, 127] on td "NELY SUSILOW TRSF E-BANKING CR 0109/FTSCY/WS95051 50000.002025090153900282 TRFD…" at bounding box center [183, 127] width 52 height 22
copy link "NELY"
drag, startPoint x: 201, startPoint y: 133, endPoint x: 0, endPoint y: 119, distance: 200.7
click at [185, 133] on td "NELY SUSILOW TRSF E-BANKING CR 0109/FTSCY/WS95051 50000.002025090153900282 TRFD…" at bounding box center [183, 127] width 52 height 22
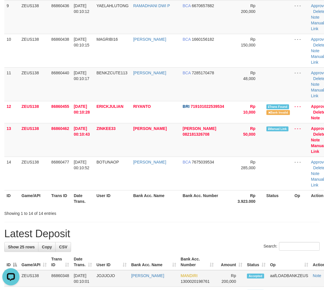
scroll to position [382, 0]
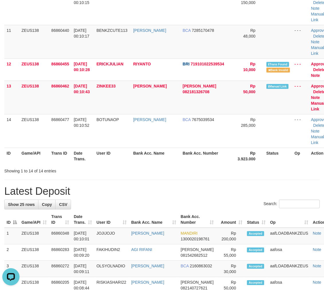
click at [138, 114] on div "**********" at bounding box center [162, 159] width 324 height 1053
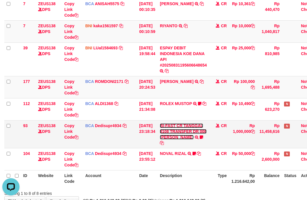
click at [200, 137] on link "BI-FAST CR TANGGAL 3108 TRANSFER DR 008 [PERSON_NAME]" at bounding box center [183, 131] width 47 height 16
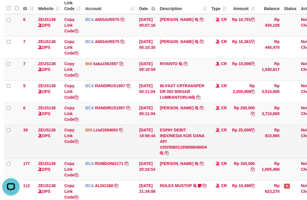
drag, startPoint x: 180, startPoint y: 142, endPoint x: 174, endPoint y: 138, distance: 7.5
click at [178, 139] on td "ESPAY DEBIT INDONESIA KOE DANA API #20250831195606648654 TRANSFER DARI ESPAY DE…" at bounding box center [183, 141] width 52 height 34
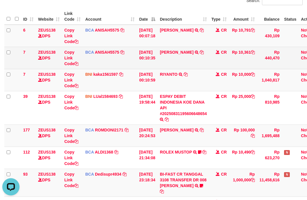
scroll to position [15, 0]
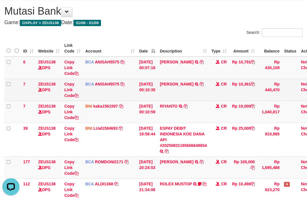
click at [174, 88] on td "DAVID SAPUTRA TRSF E-BANKING CR 0109/FTSCY/WS95031 10361.00DAVID SAPUTRA" at bounding box center [183, 90] width 52 height 22
copy link "DAVID"
click at [76, 87] on tr "7 ZEUS138 DPS Copy Link Code BCA ANISAH5575 DPS ANISAH mutasi_20250901_3827 | 7…" at bounding box center [162, 90] width 317 height 22
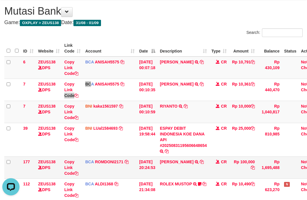
scroll to position [79, 0]
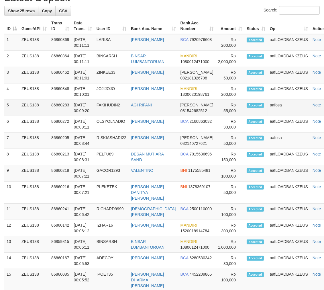
scroll to position [488, 0]
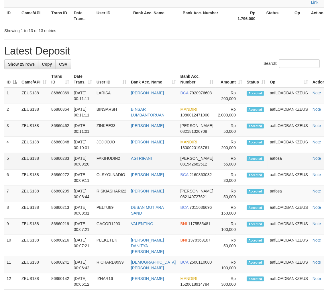
click at [268, 153] on td "aafosa" at bounding box center [289, 161] width 43 height 16
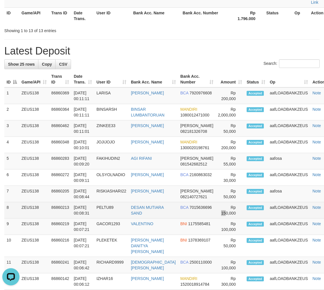
click at [216, 202] on td "Rp 150,000" at bounding box center [230, 210] width 29 height 16
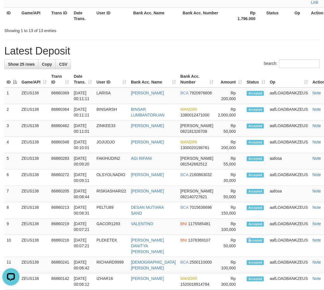
drag, startPoint x: 235, startPoint y: 166, endPoint x: 327, endPoint y: 179, distance: 93.1
click at [244, 235] on td "Accepted" at bounding box center [255, 246] width 23 height 22
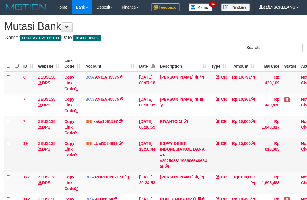
scroll to position [67, 0]
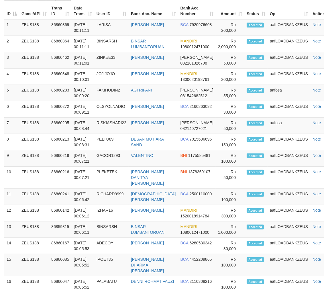
scroll to position [488, 0]
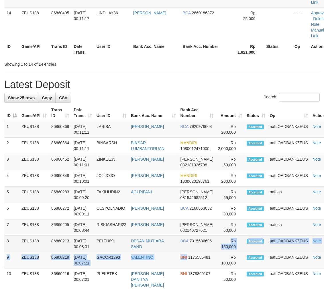
drag, startPoint x: 197, startPoint y: 174, endPoint x: 207, endPoint y: 174, distance: 10.3
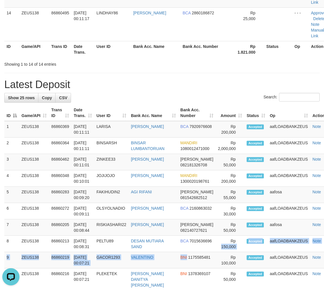
scroll to position [0, 0]
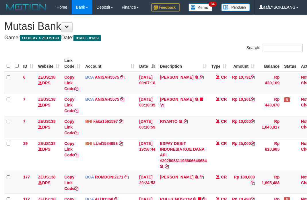
scroll to position [133, 0]
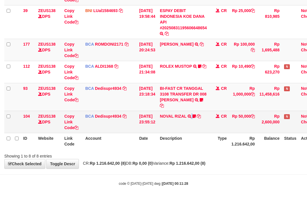
drag, startPoint x: 199, startPoint y: 121, endPoint x: 190, endPoint y: 122, distance: 8.9
click at [191, 122] on td "NOVAL RIZAL TRSF E-BANKING CR 3108/FTSCY/WS95271 50000.00NOVAL RIZAL Sk3ter" at bounding box center [183, 122] width 52 height 22
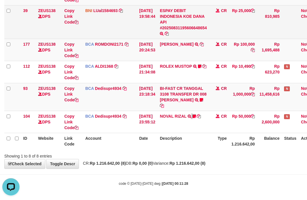
scroll to position [69, 0]
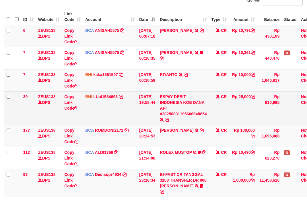
scroll to position [58, 0]
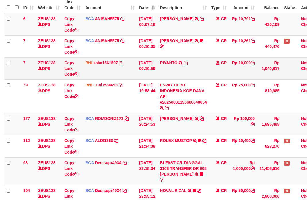
click at [170, 69] on td "RIYANTO TRANSFER DARI SDR RIYANTO" at bounding box center [183, 68] width 52 height 22
copy td "RIYANTO"
click at [170, 69] on td "RIYANTO TRANSFER DARI SDR RIYANTO" at bounding box center [183, 68] width 52 height 22
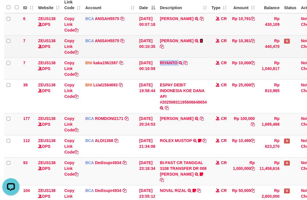
click at [202, 39] on icon at bounding box center [200, 41] width 3 height 4
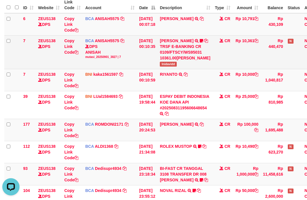
click at [169, 66] on span "Inidavidd" at bounding box center [168, 64] width 17 height 5
copy span "Inidavidd"
click at [168, 66] on span "Inidavidd" at bounding box center [168, 64] width 17 height 5
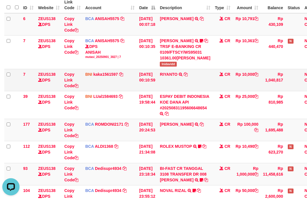
click at [171, 91] on td "RIYANTO TRANSFER DARI SDR RIYANTO" at bounding box center [184, 80] width 55 height 22
click at [172, 141] on td "ABDUL GAFUR SETORAN VIA CDM TANGGAL :31/08 31/08 WSID:Z3QA1 ABDUL GAFUR" at bounding box center [184, 130] width 55 height 22
click at [171, 141] on td "ABDUL GAFUR SETORAN VIA CDM TANGGAL :31/08 31/08 WSID:Z3QA1 ABDUL GAFUR" at bounding box center [184, 130] width 55 height 22
copy link "ABDUL"
click at [171, 141] on td "ABDUL GAFUR SETORAN VIA CDM TANGGAL :31/08 31/08 WSID:Z3QA1 ABDUL GAFUR" at bounding box center [184, 130] width 55 height 22
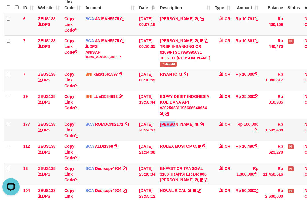
click at [171, 141] on td "ABDUL GAFUR SETORAN VIA CDM TANGGAL :31/08 31/08 WSID:Z3QA1 ABDUL GAFUR" at bounding box center [184, 130] width 55 height 22
copy td "[PERSON_NAME]"
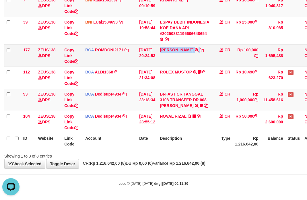
scroll to position [69, 0]
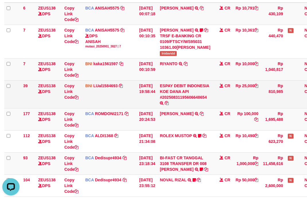
drag, startPoint x: 235, startPoint y: 107, endPoint x: 235, endPoint y: 104, distance: 3.2
click at [235, 106] on td "Rp 25,000" at bounding box center [246, 94] width 28 height 28
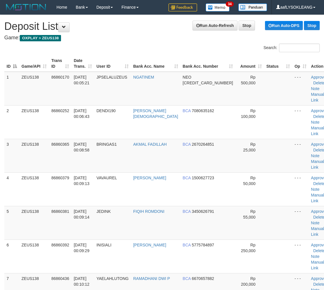
scroll to position [488, 0]
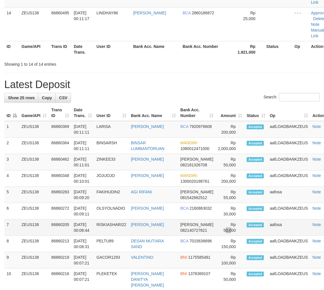
click at [216, 219] on td "Rp 50,000" at bounding box center [230, 227] width 29 height 16
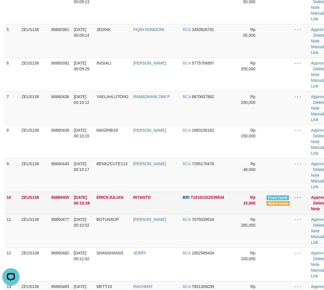
scroll to position [0, 0]
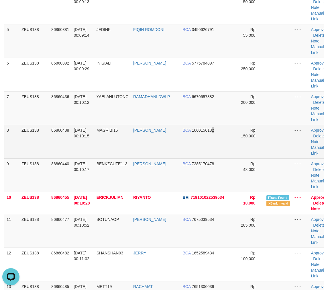
click at [204, 125] on td "BCA 1660156182" at bounding box center [207, 142] width 55 height 34
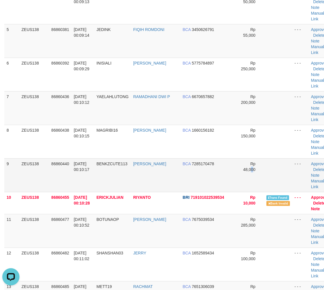
click at [235, 158] on td "Rp 48,000" at bounding box center [249, 175] width 29 height 34
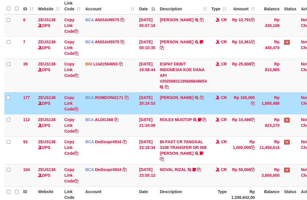
scroll to position [69, 0]
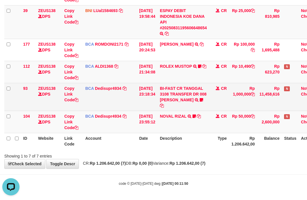
drag, startPoint x: 249, startPoint y: 119, endPoint x: 200, endPoint y: 106, distance: 50.5
click at [248, 117] on td "Rp 50,000" at bounding box center [243, 122] width 28 height 22
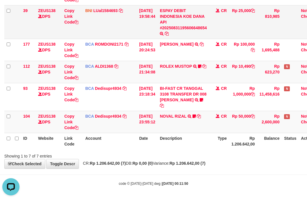
scroll to position [58, 0]
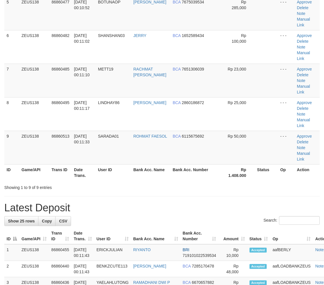
scroll to position [182, 0]
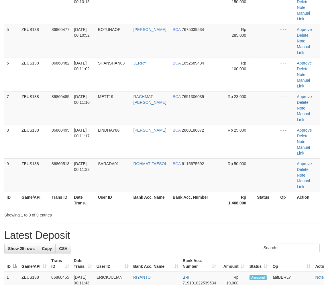
drag, startPoint x: 221, startPoint y: 131, endPoint x: 227, endPoint y: 139, distance: 10.5
click at [227, 139] on div "**********" at bounding box center [162, 281] width 324 height 896
click at [225, 138] on div "**********" at bounding box center [162, 281] width 324 height 896
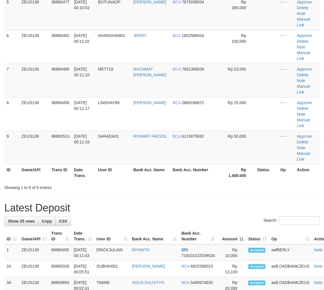
scroll to position [182, 0]
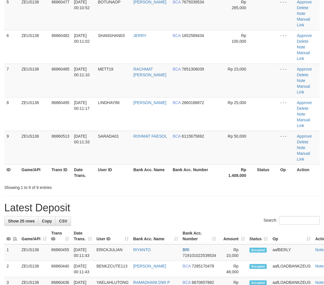
drag, startPoint x: 0, startPoint y: 0, endPoint x: 225, endPoint y: 133, distance: 261.4
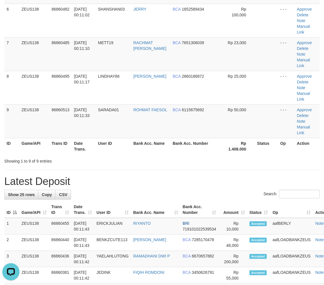
scroll to position [182, 0]
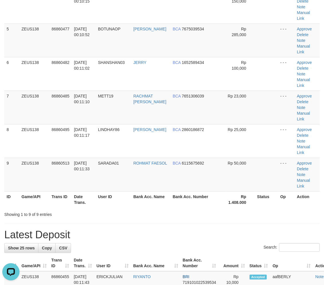
drag, startPoint x: 177, startPoint y: 135, endPoint x: 196, endPoint y: 136, distance: 19.2
click at [191, 136] on div "**********" at bounding box center [162, 281] width 324 height 896
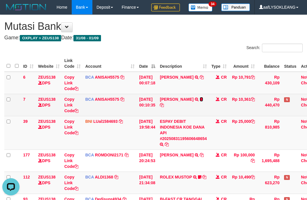
click at [202, 99] on icon at bounding box center [200, 99] width 3 height 4
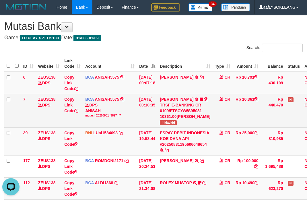
click at [175, 125] on span "Inidavidd" at bounding box center [168, 122] width 17 height 5
copy span "Inidavidd"
click at [175, 125] on span "Inidavidd" at bounding box center [168, 122] width 17 height 5
drag, startPoint x: 162, startPoint y: 133, endPoint x: 1, endPoint y: 101, distance: 163.8
click at [157, 127] on td "01/09/2025 00:10:35" at bounding box center [147, 111] width 21 height 34
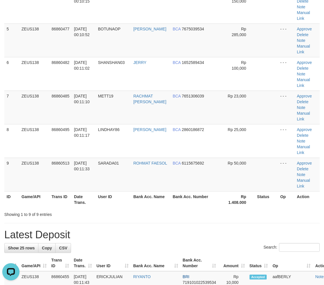
click at [230, 255] on th "Amount" at bounding box center [232, 263] width 29 height 16
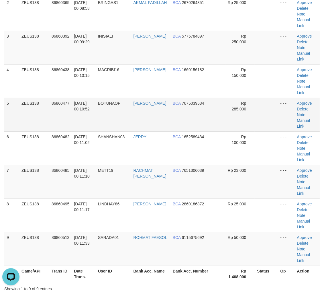
scroll to position [34, 0]
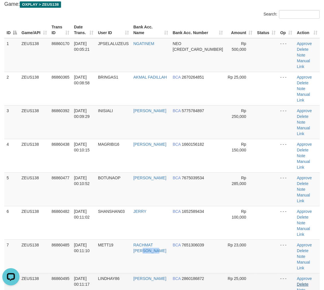
drag, startPoint x: 161, startPoint y: 180, endPoint x: 295, endPoint y: 204, distance: 136.4
click at [186, 239] on tr "7 ZEUS138 86860485 01/09/2025 00:11:10 METT19 RACHMAT AGUS SAPUT BCA 7651306039…" at bounding box center [161, 256] width 315 height 34
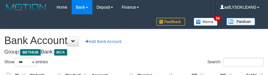
select select "***"
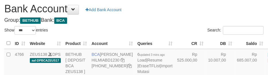
click at [161, 19] on h4 "Group: BETHUB Bank: BCA" at bounding box center [133, 20] width 259 height 6
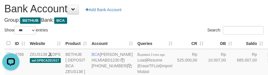
scroll to position [0, 0]
drag, startPoint x: 145, startPoint y: 17, endPoint x: 142, endPoint y: 21, distance: 4.9
click at [144, 19] on h4 "Group: BETHUB Bank: BCA" at bounding box center [133, 20] width 259 height 6
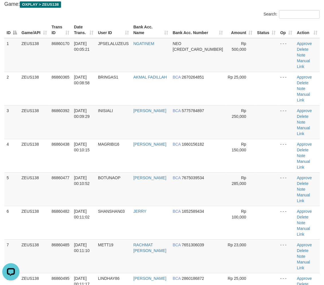
scroll to position [87, 0]
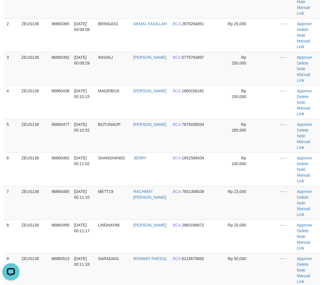
drag, startPoint x: 217, startPoint y: 203, endPoint x: 308, endPoint y: 216, distance: 92.5
click at [274, 211] on tbody "1 ZEUS138 86860170 01/09/2025 00:05:21 JPSELALUZEUS NGATINEM NEO 58594592957198…" at bounding box center [161, 169] width 315 height 369
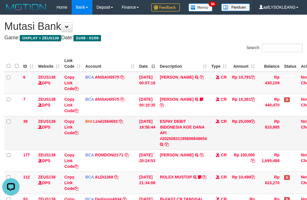
drag, startPoint x: 162, startPoint y: 144, endPoint x: 158, endPoint y: 143, distance: 3.2
click at [158, 143] on tr "39 ZEUS138 DPS Copy Link Code BNI LUal1584693 DPS LUCKY ALAMSYAH mutasi_2025083…" at bounding box center [162, 133] width 317 height 34
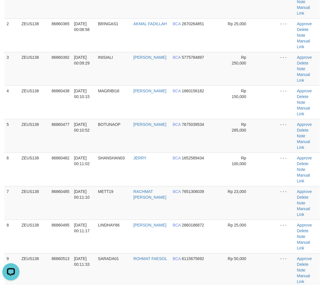
drag, startPoint x: 256, startPoint y: 193, endPoint x: 251, endPoint y: 189, distance: 6.4
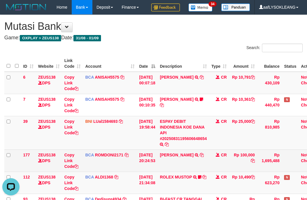
click at [118, 158] on td "BCA ROMDONI2171 DPS ROMDONI mutasi_20250831_3611 | 177 mutasi_20250831_3611 | 1…" at bounding box center [110, 160] width 54 height 22
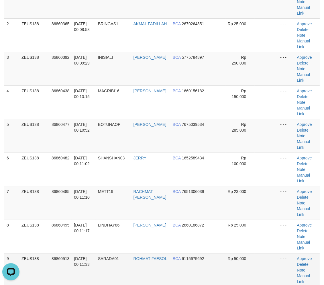
click at [228, 256] on span "Rp 50,000" at bounding box center [237, 258] width 19 height 5
click at [225, 253] on td "Rp 50,000" at bounding box center [240, 270] width 30 height 34
click at [183, 253] on td "BCA 6115675692" at bounding box center [197, 270] width 55 height 34
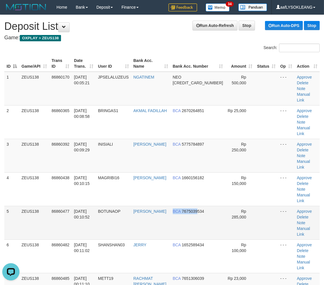
drag, startPoint x: 171, startPoint y: 161, endPoint x: 217, endPoint y: 166, distance: 45.8
click at [207, 206] on td "BCA 7675039534" at bounding box center [197, 223] width 55 height 34
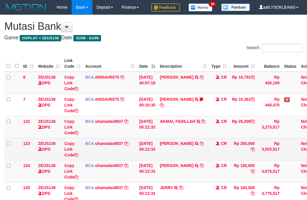
scroll to position [10, 0]
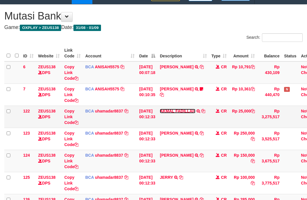
click at [168, 109] on link "AKMAL FADILLAH" at bounding box center [177, 111] width 35 height 5
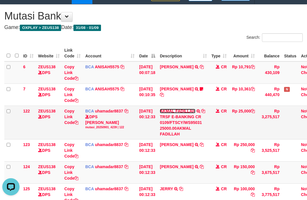
scroll to position [0, 0]
click at [168, 109] on link "AKMAL FADILLAH" at bounding box center [177, 111] width 35 height 5
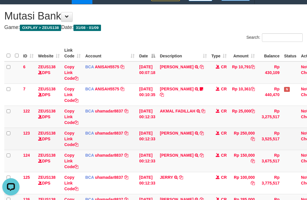
click at [170, 129] on td "ILHAM WALUYO TRSF E-BANKING CR 0109/FTSCY/WS95031 250000.00ILHAM WALUYO" at bounding box center [183, 138] width 52 height 22
copy td "[PERSON_NAME]"
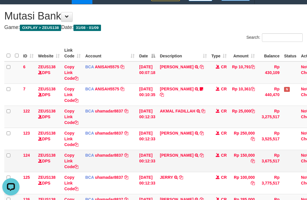
click at [170, 151] on td "MAULANA MAGRIBI TRSF E-BANKING CR 0109/FTSCY/WS95031 150000.00MAULANA MAGRIBI" at bounding box center [183, 161] width 52 height 22
copy link "MAULANA"
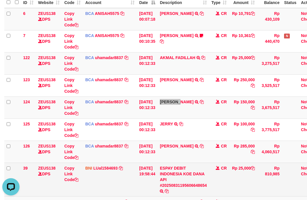
scroll to position [74, 0]
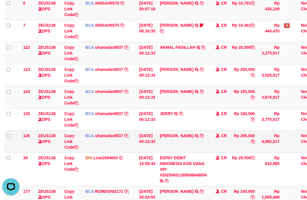
click at [166, 131] on td "ADI PRASETYO PAMUN TRSF E-BANKING CR 0109/FTSCY/WS95271 285000.00ADI PRASETYO P…" at bounding box center [183, 141] width 52 height 22
copy link "ADI"
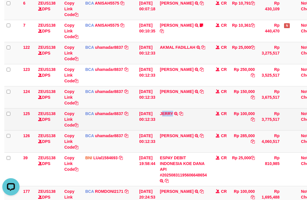
drag, startPoint x: 166, startPoint y: 120, endPoint x: 176, endPoint y: 121, distance: 10.6
click at [176, 121] on td "JERRY TRSF E-BANKING CR 0109/FTSCY/WS95031 100000.00JERRY" at bounding box center [183, 119] width 52 height 22
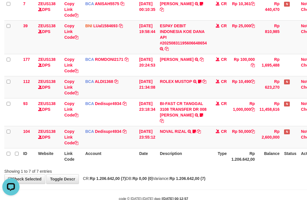
scroll to position [111, 0]
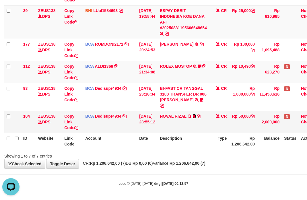
click at [196, 116] on icon at bounding box center [193, 116] width 3 height 4
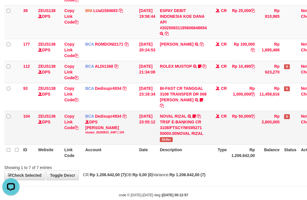
click at [167, 139] on span "Sk3ter" at bounding box center [166, 139] width 13 height 5
copy span "Sk3ter"
click at [200, 118] on td "NOVAL RIZAL TRSF E-BANKING CR 3108/FTSCY/WS95271 50000.00NOVAL RIZAL Sk3ter" at bounding box center [183, 128] width 52 height 34
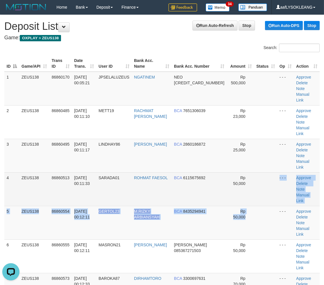
drag, startPoint x: 263, startPoint y: 160, endPoint x: 260, endPoint y: 158, distance: 3.9
click at [260, 158] on tbody "1 ZEUS138 86860170 [DATE] 00:05:21 [GEOGRAPHIC_DATA] NGATINEM NEO [CREDIT_CARD_…" at bounding box center [161, 189] width 315 height 235
click at [259, 172] on td at bounding box center [265, 189] width 23 height 34
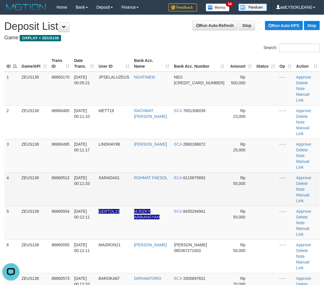
click at [254, 172] on td at bounding box center [265, 189] width 23 height 34
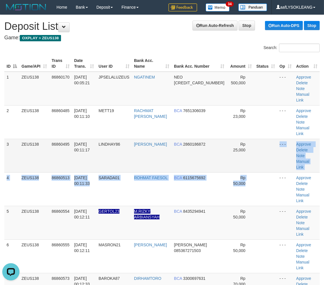
drag, startPoint x: 249, startPoint y: 134, endPoint x: 261, endPoint y: 136, distance: 12.1
click at [255, 136] on tbody "1 ZEUS138 86860170 01/09/2025 00:05:21 JPSELALUZEUS NGATINEM NEO 58594592957198…" at bounding box center [161, 189] width 315 height 235
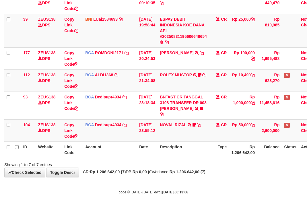
scroll to position [111, 0]
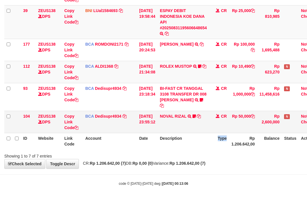
drag, startPoint x: 225, startPoint y: 142, endPoint x: 207, endPoint y: 126, distance: 23.7
click at [210, 129] on table "ID Website Link Code Account Date Description Type Amount Balance Status Action…" at bounding box center [162, 47] width 317 height 204
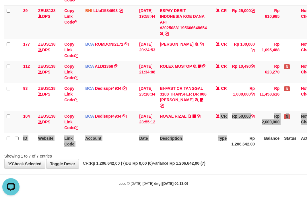
scroll to position [0, 0]
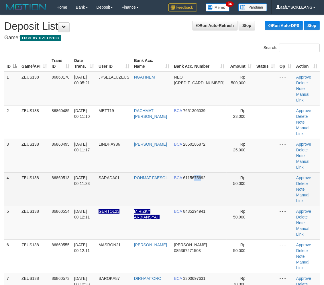
drag, startPoint x: 200, startPoint y: 142, endPoint x: 211, endPoint y: 145, distance: 11.3
click at [209, 172] on td "BCA 6115675692" at bounding box center [199, 189] width 55 height 34
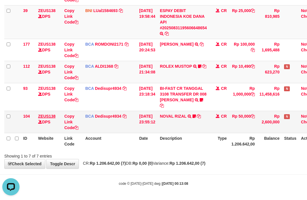
drag, startPoint x: 189, startPoint y: 147, endPoint x: 49, endPoint y: 116, distance: 143.8
click at [187, 146] on th "Description" at bounding box center [183, 141] width 52 height 16
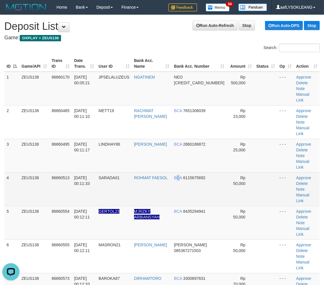
drag, startPoint x: 186, startPoint y: 147, endPoint x: 194, endPoint y: 147, distance: 7.7
click at [187, 172] on td "BCA 6115675692" at bounding box center [199, 189] width 55 height 34
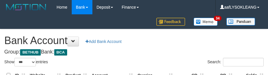
select select "***"
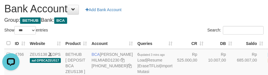
click at [180, 15] on div "**********" at bounding box center [134, 51] width 268 height 109
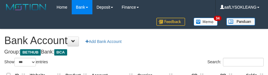
select select "***"
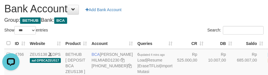
click at [167, 24] on div "**********" at bounding box center [134, 51] width 268 height 109
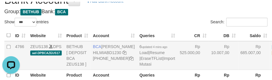
scroll to position [64, 0]
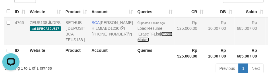
click at [137, 42] on link "Import Mutasi" at bounding box center [154, 37] width 35 height 10
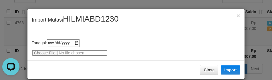
click at [47, 51] on input "file" at bounding box center [70, 53] width 76 height 6
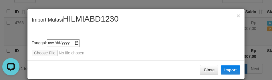
type input "**********"
click at [87, 15] on span "HILMIABD1230" at bounding box center [91, 18] width 56 height 9
click at [86, 16] on span "HILMIABD1230" at bounding box center [91, 18] width 56 height 9
click at [88, 19] on span "HILMIABD1230" at bounding box center [91, 18] width 56 height 9
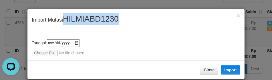
click at [88, 19] on span "HILMIABD1230" at bounding box center [91, 18] width 56 height 9
copy span "HILMIABD1230"
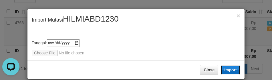
click at [226, 69] on button "Import" at bounding box center [230, 69] width 19 height 9
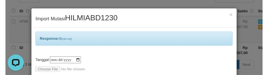
scroll to position [28, 0]
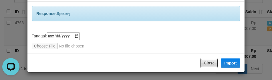
click at [203, 60] on button "Close" at bounding box center [209, 63] width 18 height 10
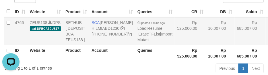
click at [178, 45] on td "Rp 525.000,00" at bounding box center [189, 31] width 31 height 28
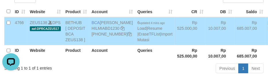
click at [178, 45] on td "Rp 525.000,00" at bounding box center [189, 31] width 31 height 28
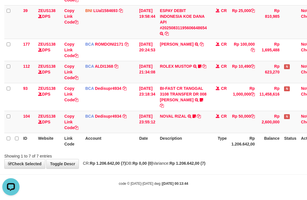
drag, startPoint x: 164, startPoint y: 146, endPoint x: 159, endPoint y: 138, distance: 9.0
click at [164, 146] on th "Description" at bounding box center [183, 141] width 52 height 16
click at [157, 139] on th "Date" at bounding box center [147, 141] width 21 height 16
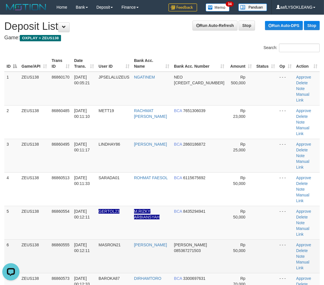
drag, startPoint x: 272, startPoint y: 198, endPoint x: 195, endPoint y: 188, distance: 78.0
click at [277, 239] on td "- - -" at bounding box center [285, 256] width 17 height 34
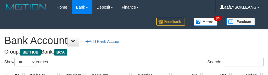
select select "***"
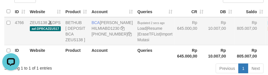
drag, startPoint x: 202, startPoint y: 49, endPoint x: 208, endPoint y: 50, distance: 5.9
click at [207, 45] on tr "4766 ZEUS138 DPS aaf-DPBCAZEUS17 BETHUB [ DEPOSIT BCA ZEUS138 ] BCA [PERSON_NAM…" at bounding box center [151, 31] width 295 height 28
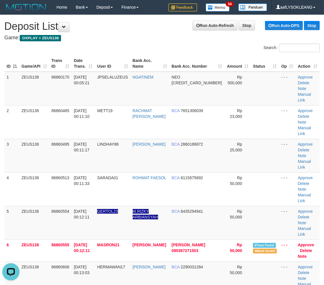
drag, startPoint x: 214, startPoint y: 146, endPoint x: 327, endPoint y: 167, distance: 114.9
click at [225, 145] on td "Rp 25,000" at bounding box center [237, 156] width 26 height 34
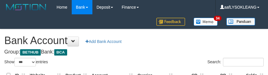
select select "***"
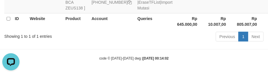
scroll to position [113, 0]
click at [170, 40] on div "Previous 1 Next" at bounding box center [190, 37] width 148 height 12
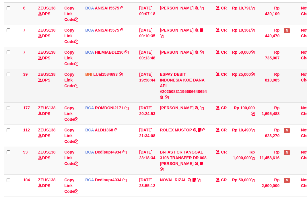
scroll to position [16, 0]
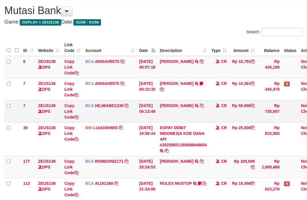
click at [170, 108] on td "[PERSON_NAME] TRSF E-BANKING CR 0109/FTSCY/WS95051 50000.002025090167027533 TRF…" at bounding box center [183, 111] width 52 height 22
copy link "SANDI"
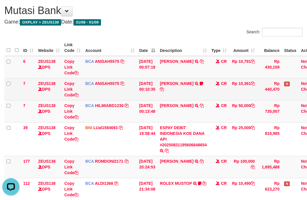
drag, startPoint x: 177, startPoint y: 69, endPoint x: 149, endPoint y: 81, distance: 30.3
click at [178, 71] on td "ARIFS EFENDI TRSF E-BANKING CR 0109/FTSCY/WS95051 10791.002025090158083582 TRFD…" at bounding box center [183, 67] width 52 height 22
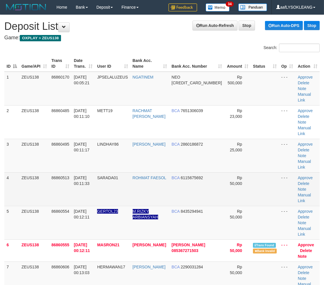
click at [225, 172] on td "Rp 50,000" at bounding box center [237, 189] width 26 height 34
click at [301, 181] on link "Delete" at bounding box center [303, 183] width 11 height 5
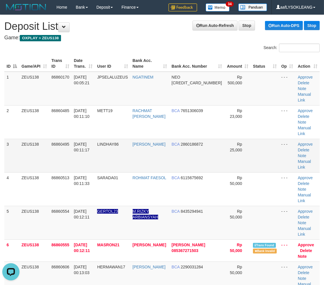
drag, startPoint x: 228, startPoint y: 129, endPoint x: 231, endPoint y: 128, distance: 3.3
click at [231, 139] on td "Rp 25,000" at bounding box center [237, 156] width 26 height 34
